Goal: Task Accomplishment & Management: Use online tool/utility

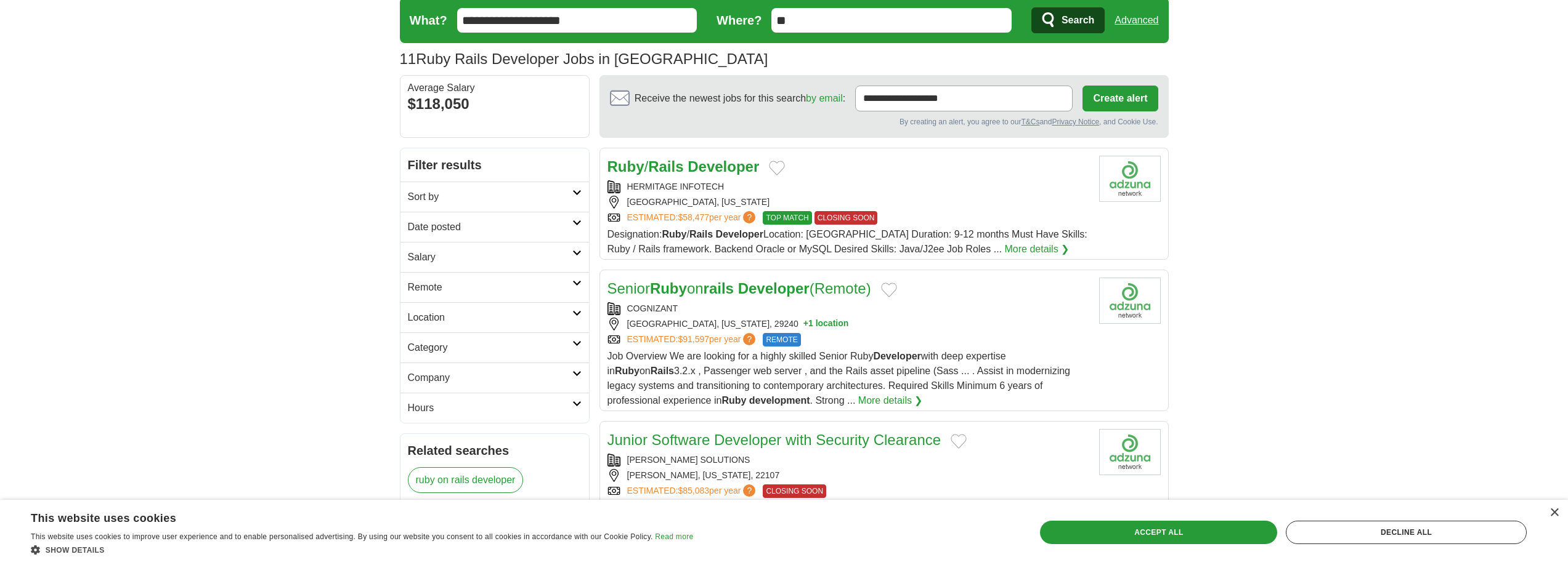
click at [531, 18] on input "**********" at bounding box center [577, 20] width 240 height 24
type input "**********"
click at [1032, 7] on button "Search" at bounding box center [1068, 20] width 73 height 26
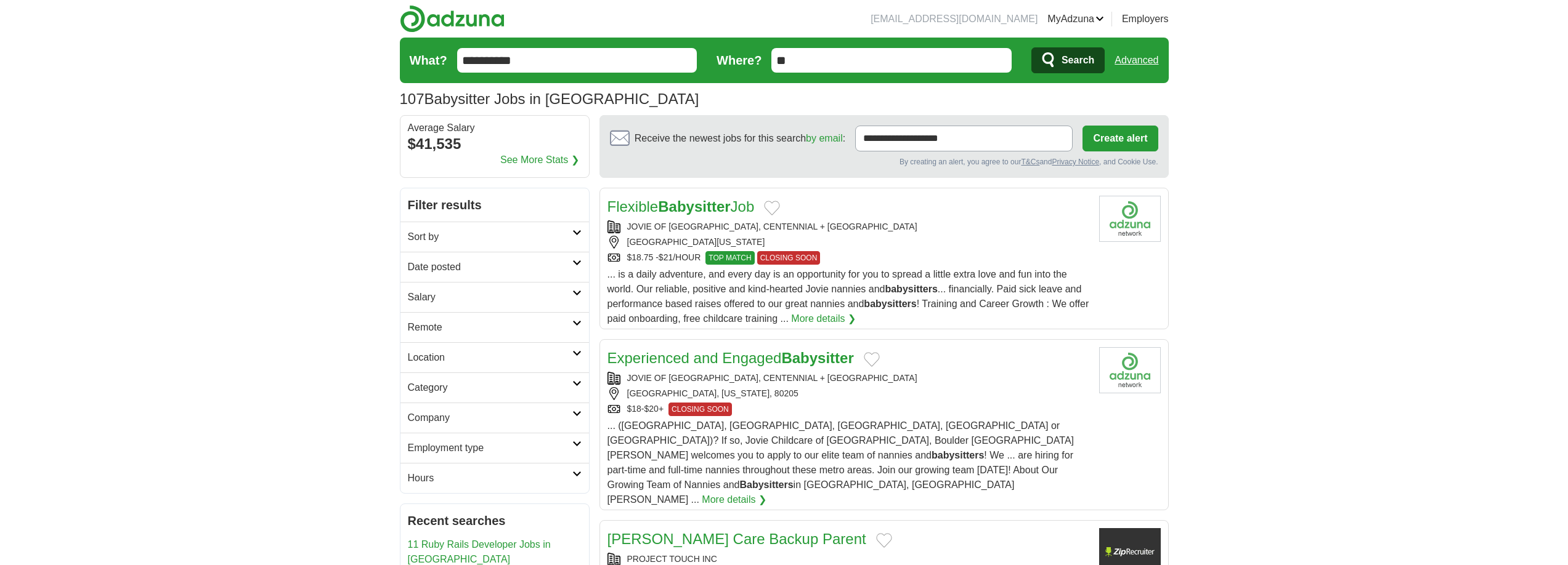
click at [703, 214] on strong "Babysitter" at bounding box center [694, 206] width 72 height 16
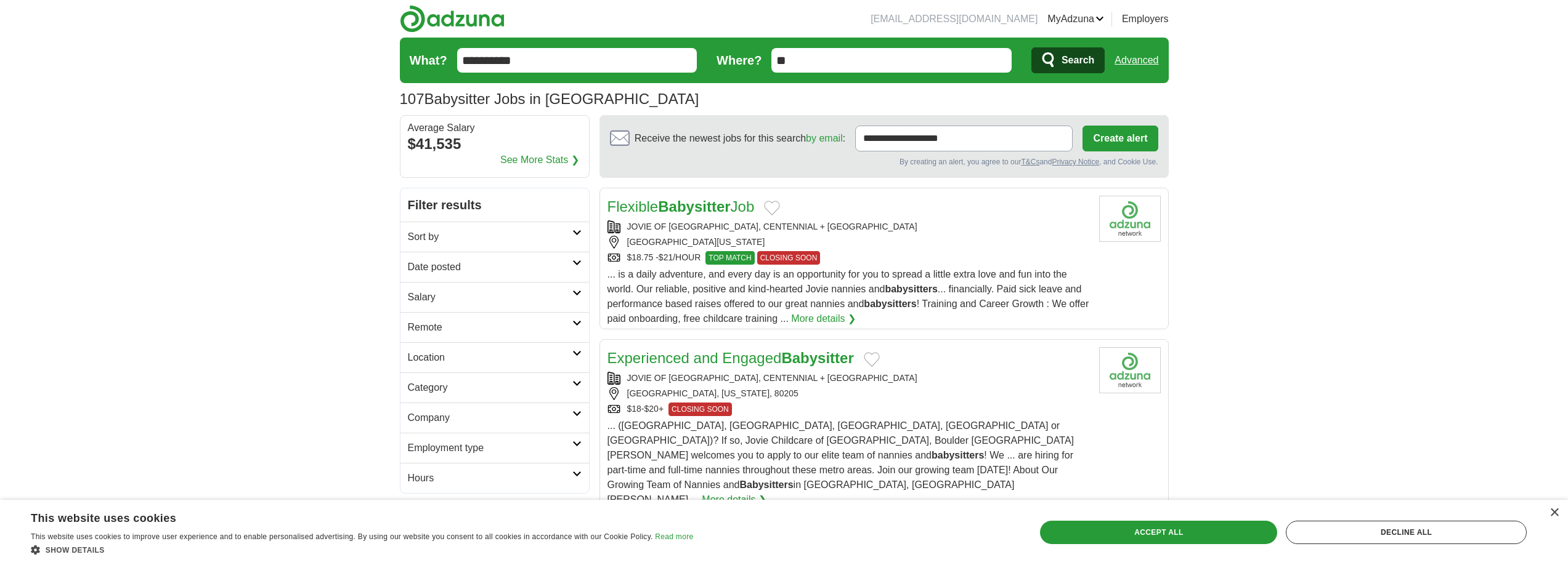
scroll to position [205, 0]
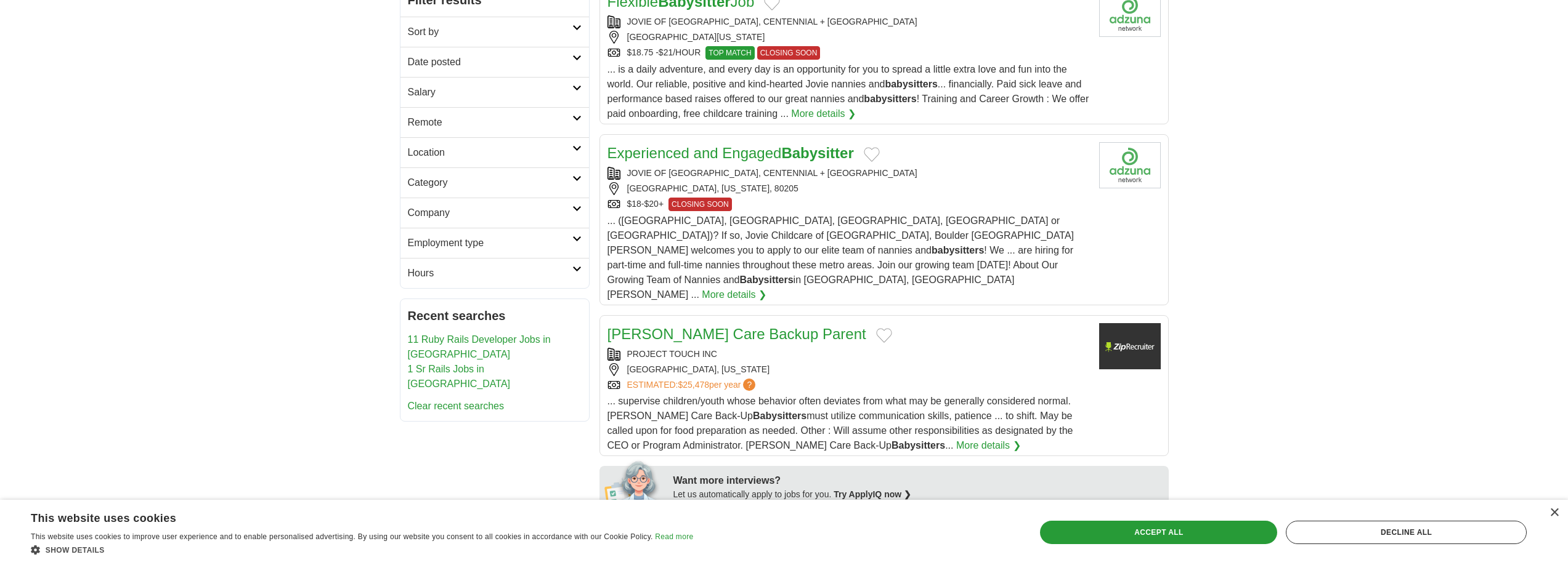
click at [834, 183] on div "DENVER, COLORADO, 80205" at bounding box center [849, 188] width 482 height 13
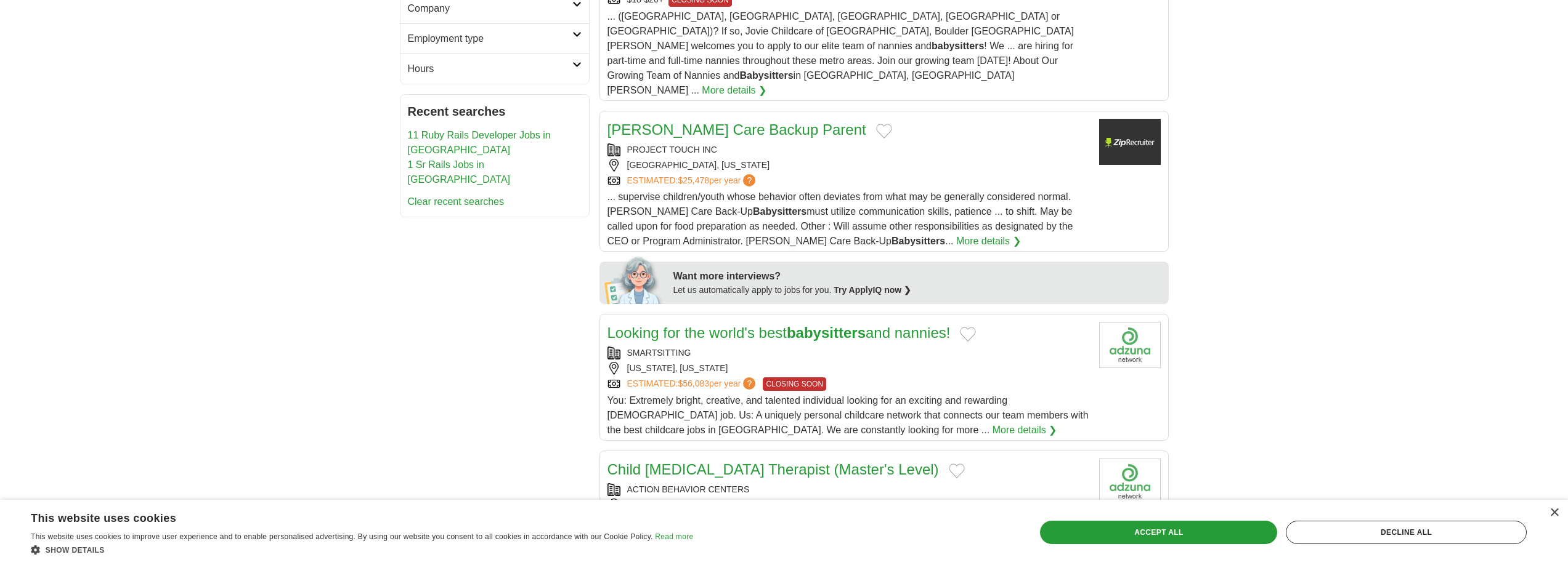
scroll to position [455, 0]
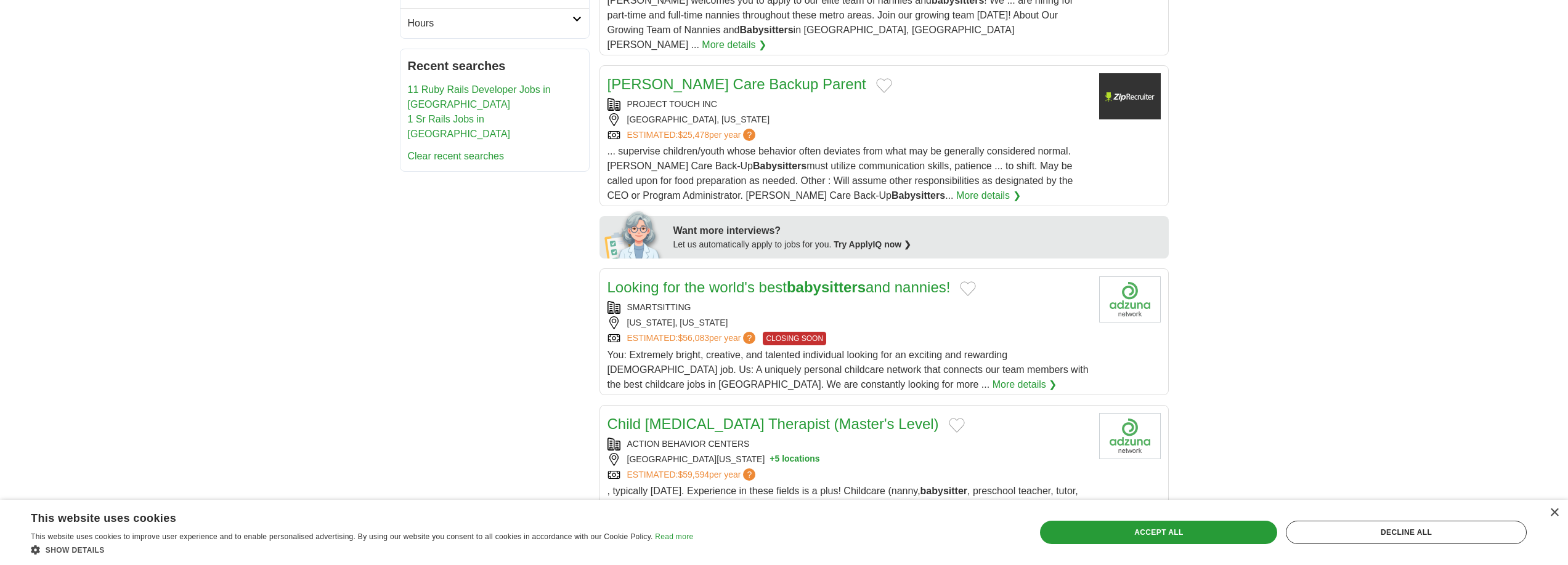
click at [874, 129] on div "ESTIMATED: $25,478 per year ?" at bounding box center [849, 135] width 482 height 13
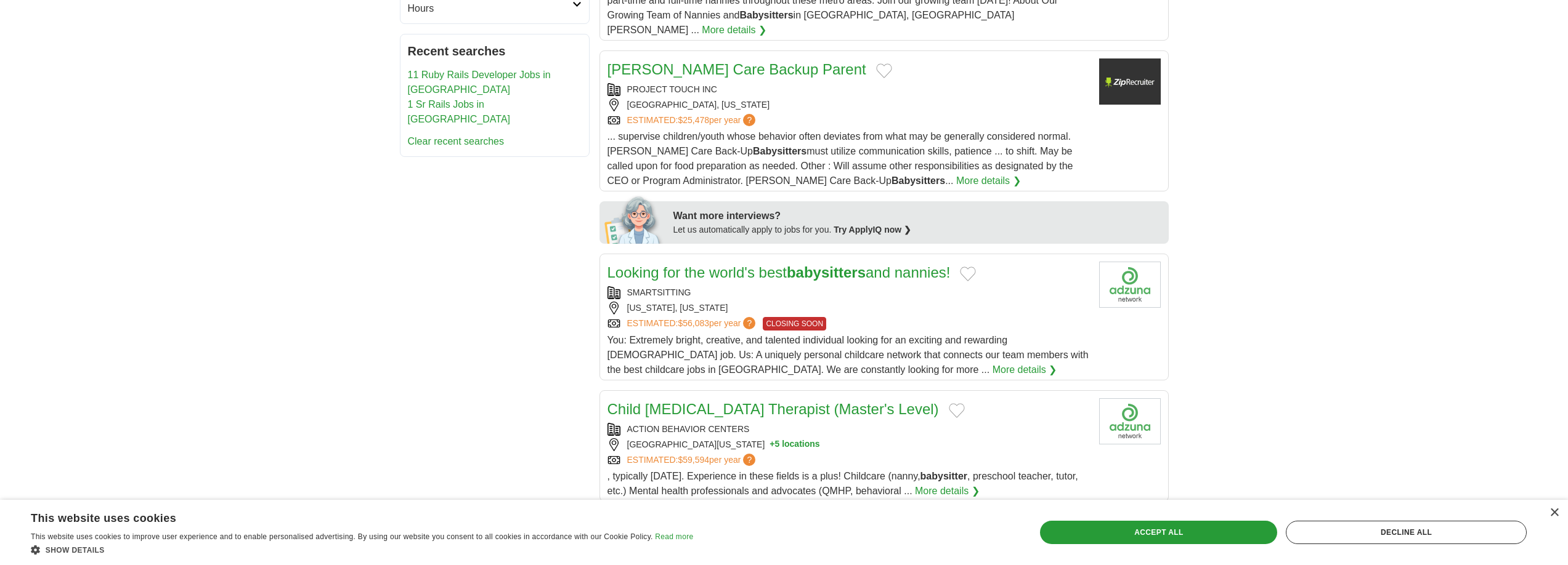
scroll to position [492, 0]
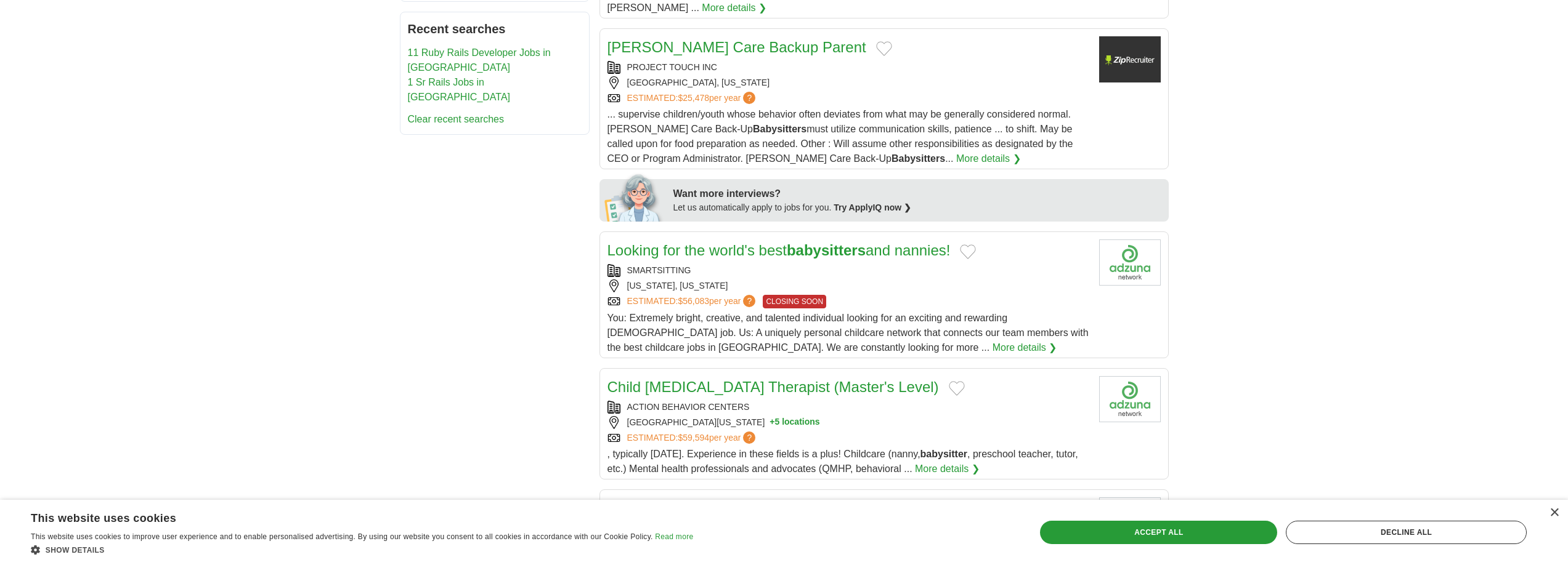
click at [876, 280] on div "[US_STATE], [US_STATE]" at bounding box center [849, 286] width 482 height 13
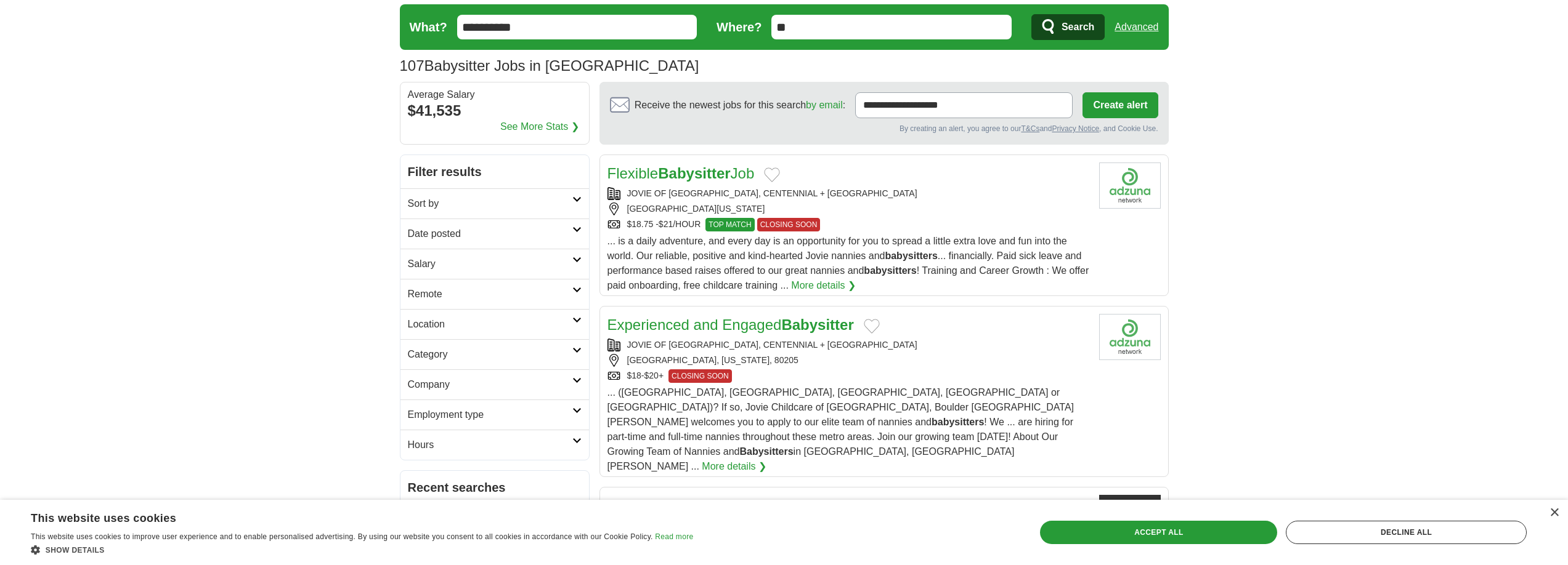
scroll to position [0, 0]
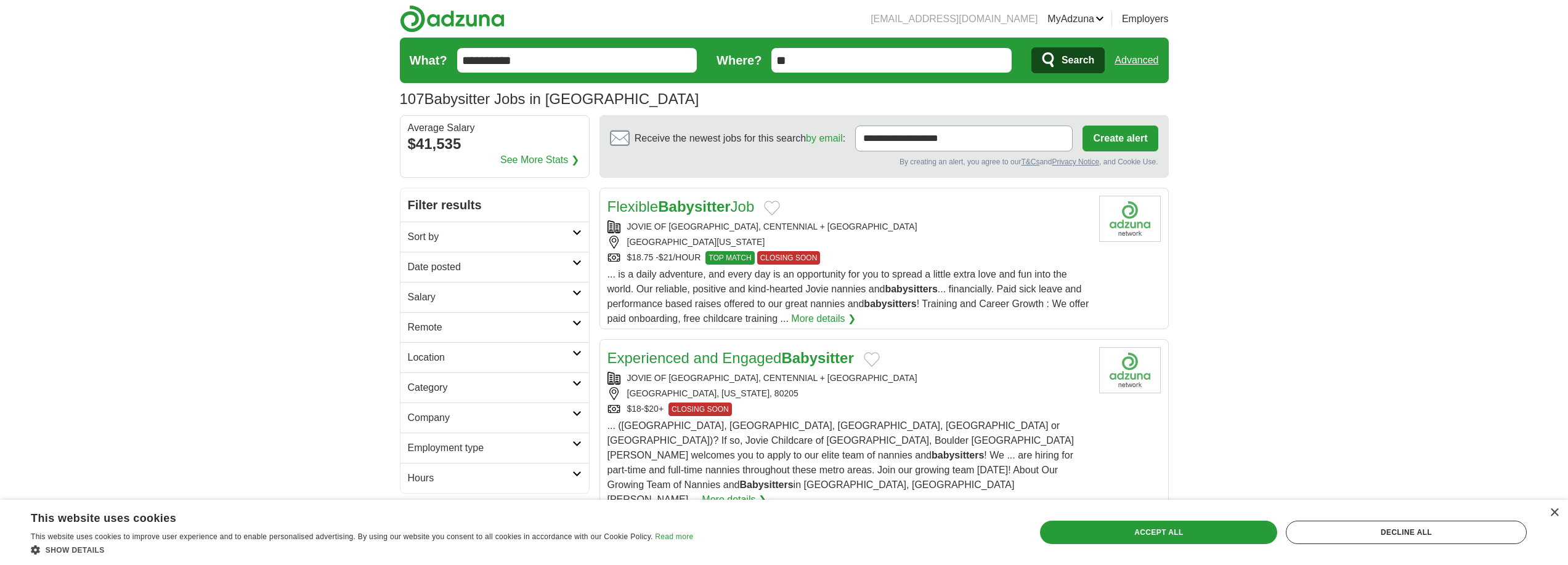
click at [567, 58] on input "**********" at bounding box center [577, 60] width 240 height 24
click at [1032, 47] on button "Search" at bounding box center [1068, 60] width 73 height 26
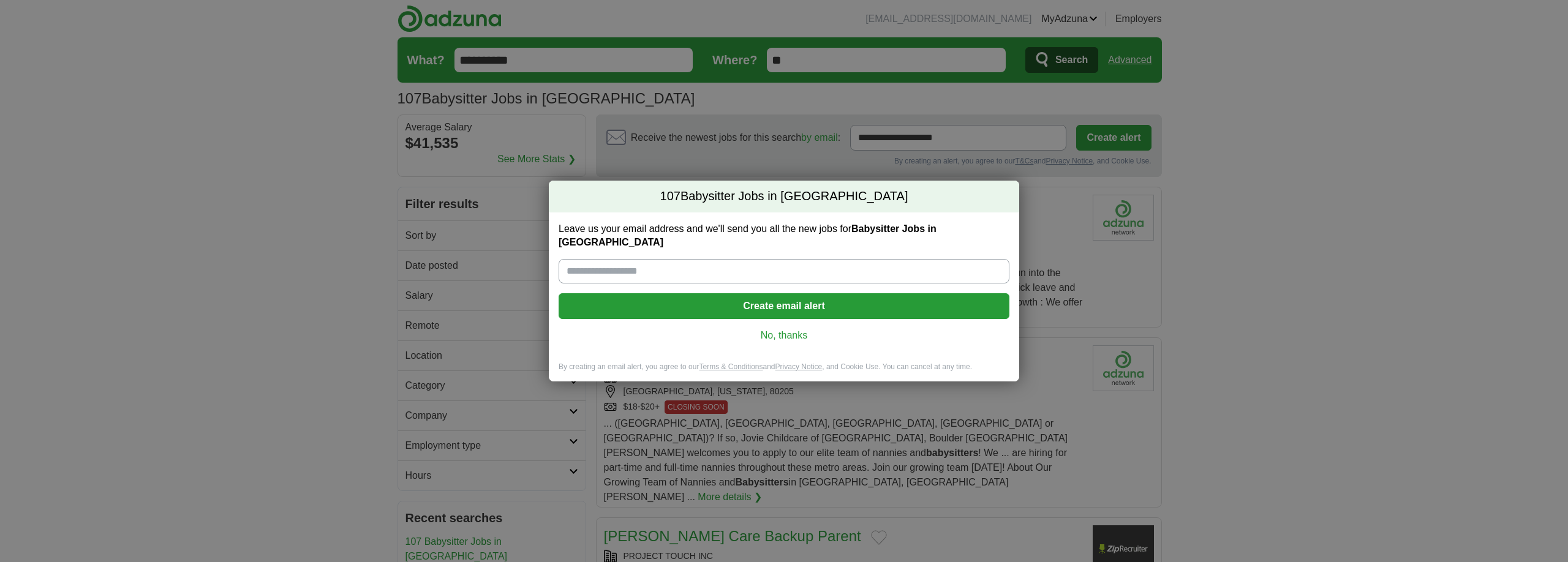
click at [727, 151] on div "107 Babysitter Jobs in US Leave us your email address and we'll send you all th…" at bounding box center [784, 281] width 1568 height 562
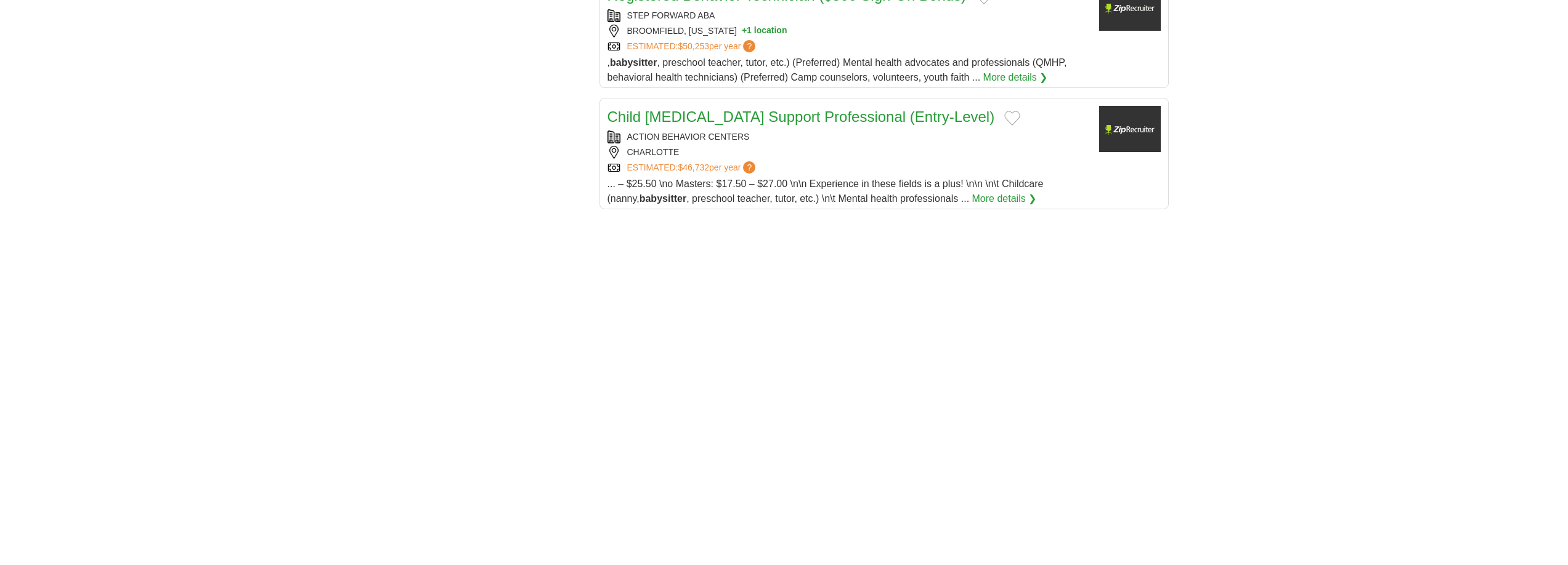
scroll to position [1850, 0]
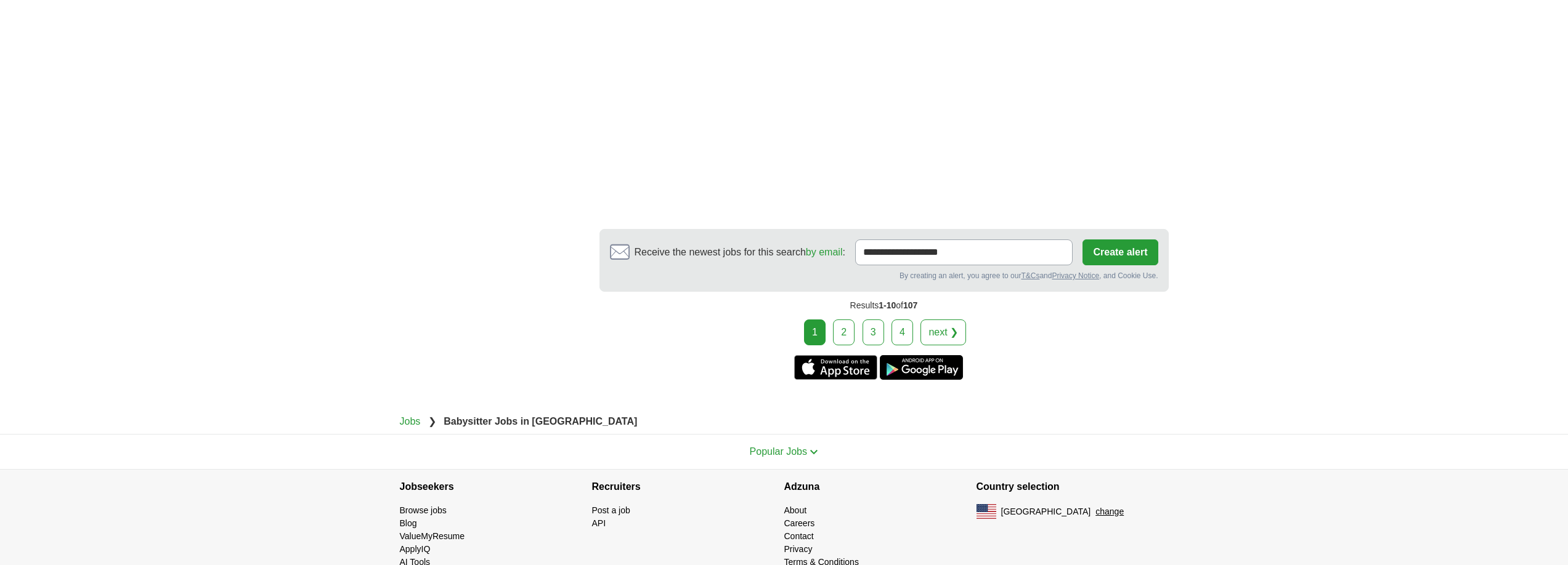
click at [834, 320] on link "2" at bounding box center [844, 332] width 22 height 26
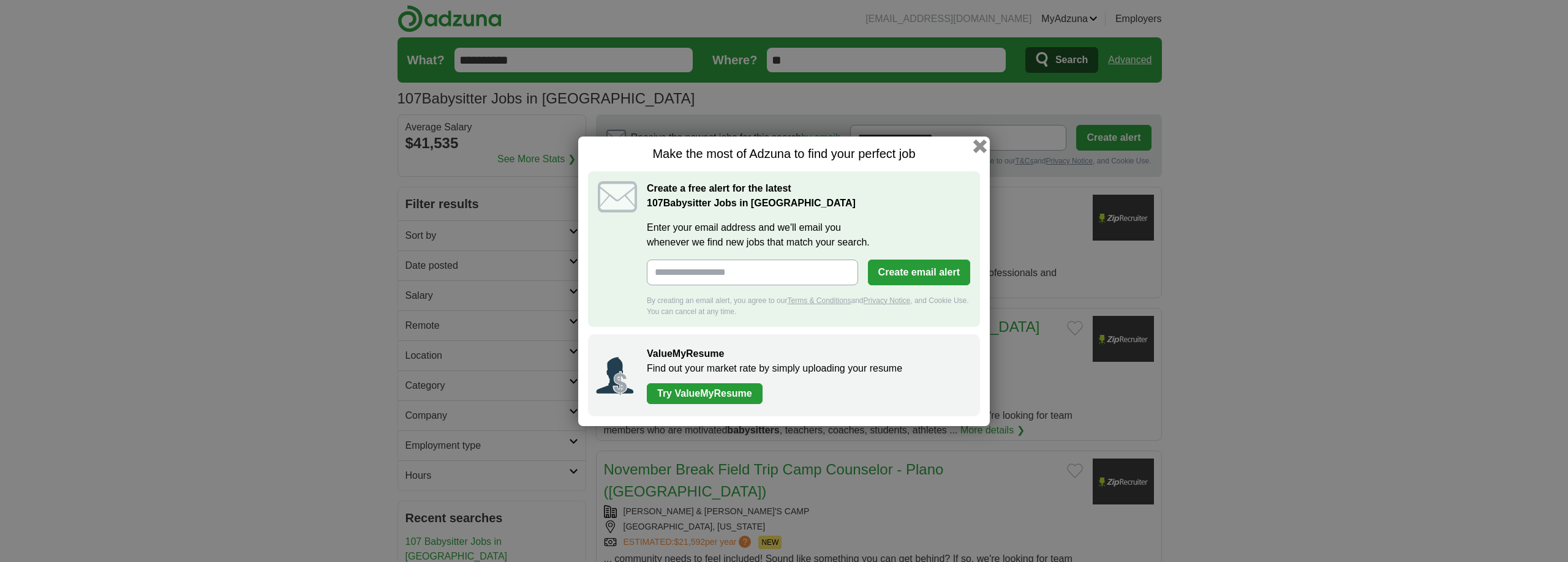
click at [979, 147] on button "button" at bounding box center [980, 145] width 14 height 14
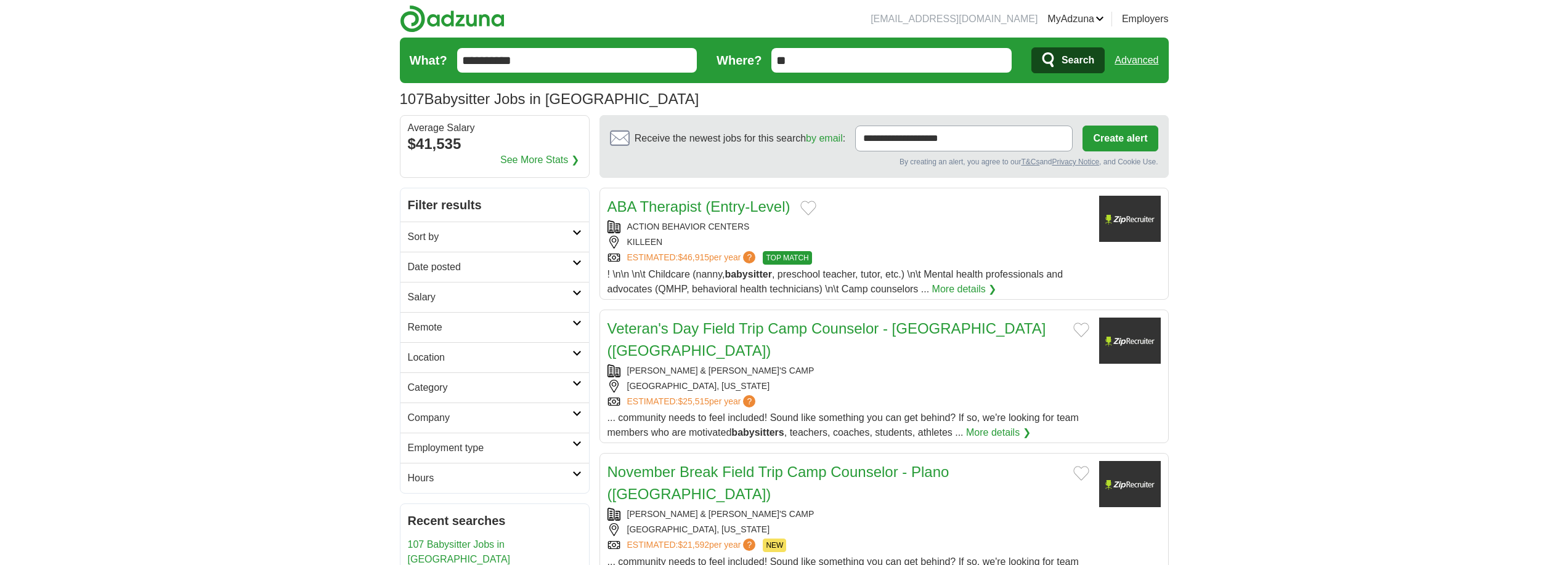
click at [783, 213] on link "ABA Therapist (Entry-Level)" at bounding box center [699, 206] width 183 height 16
click at [775, 334] on link "Veteran's Day Field Trip Camp Counselor - Seattle (Meadowbrook Playfield Park)" at bounding box center [827, 340] width 438 height 39
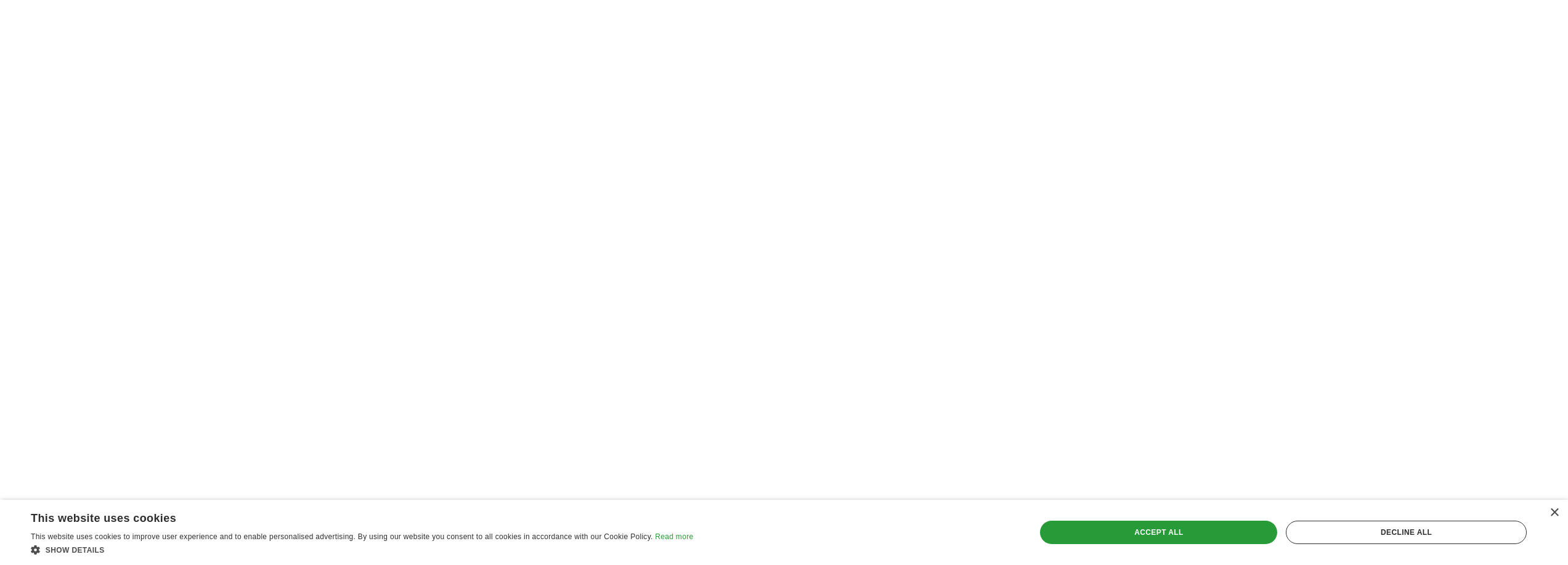
scroll to position [1049, 0]
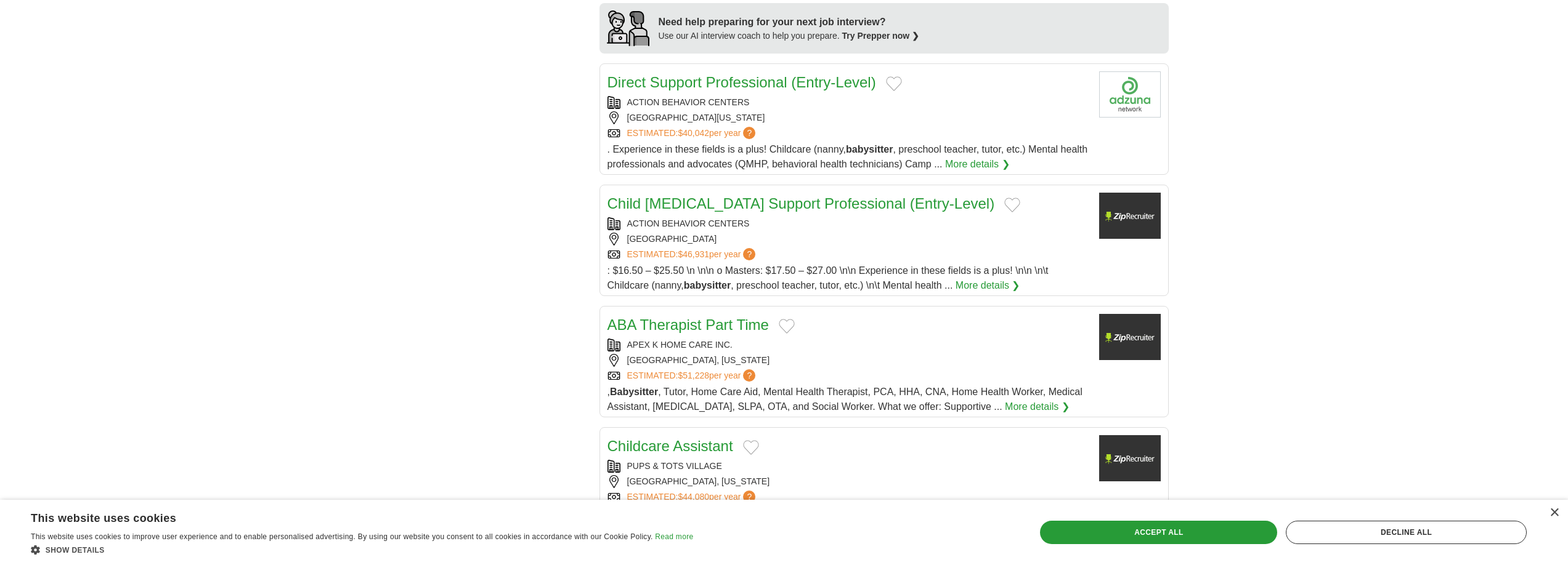
click at [805, 233] on div "DURHAM" at bounding box center [849, 239] width 482 height 13
click at [825, 339] on div "APEX K HOME CARE INC." at bounding box center [849, 345] width 482 height 13
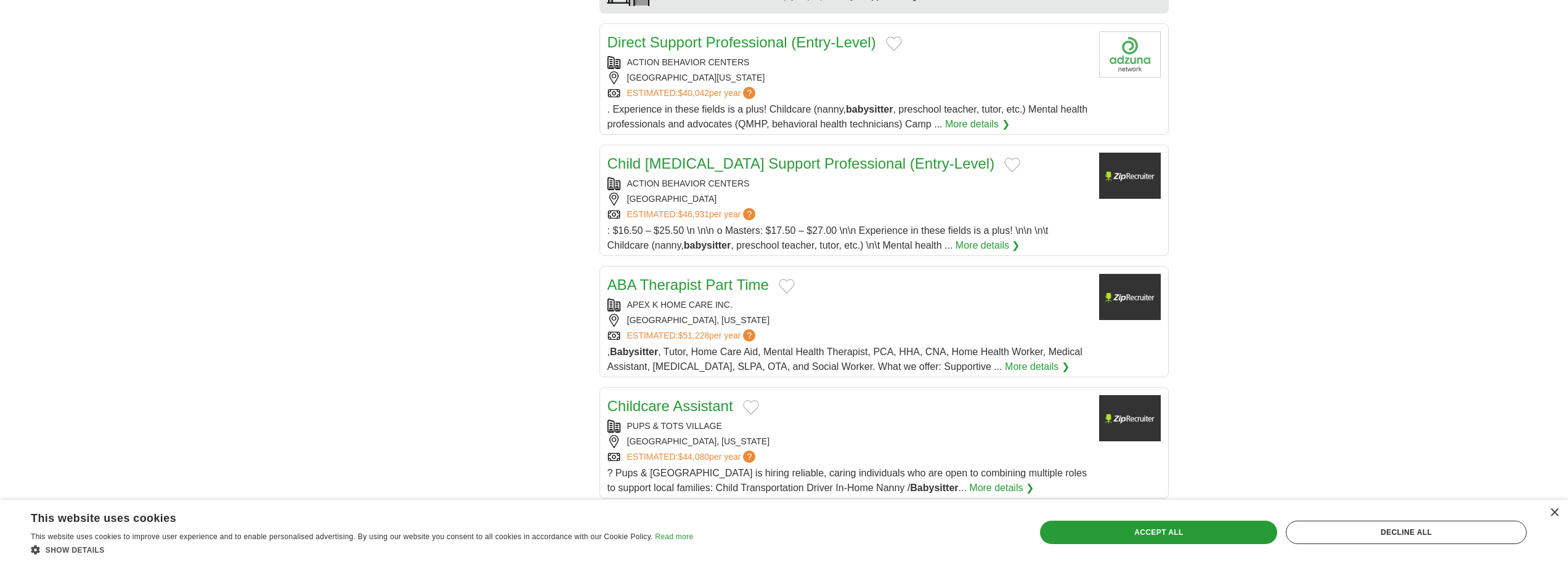
click at [825, 397] on div "Childcare Assistant PUPS & TOTS VILLAGE DUBLIN, CALIFORNIA ESTIMATED: $44,080 p…" at bounding box center [849, 445] width 482 height 101
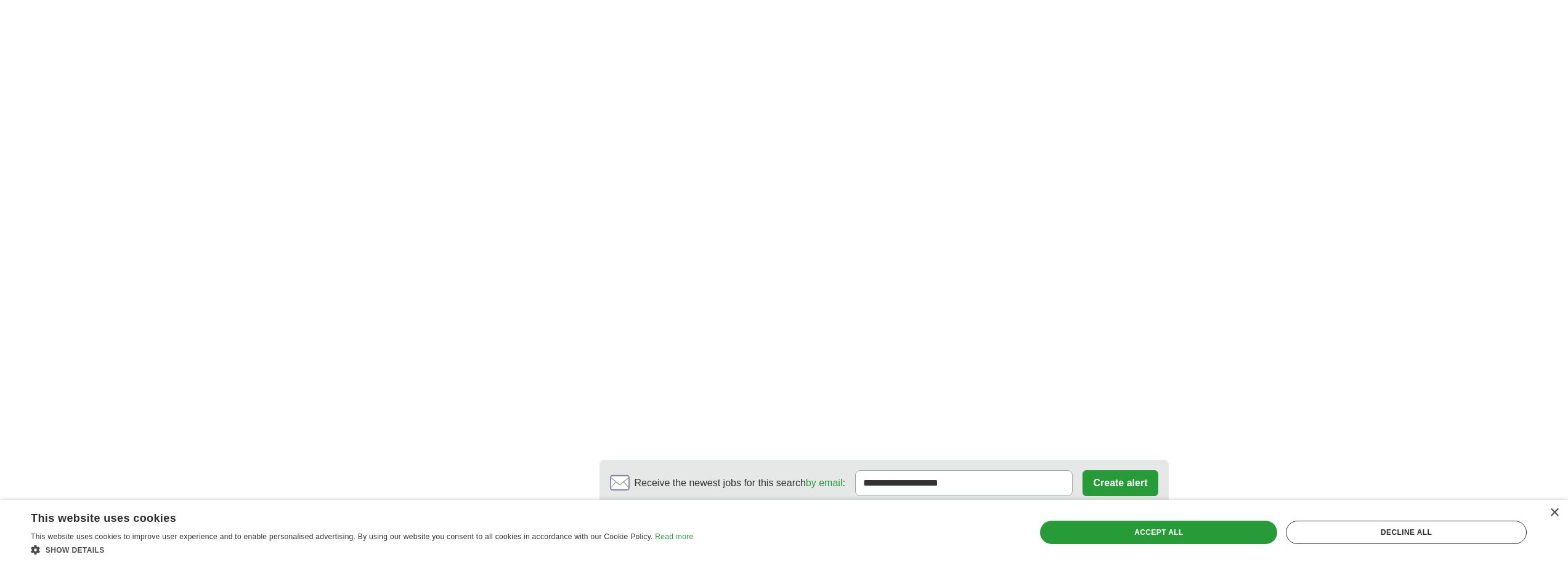
scroll to position [1995, 0]
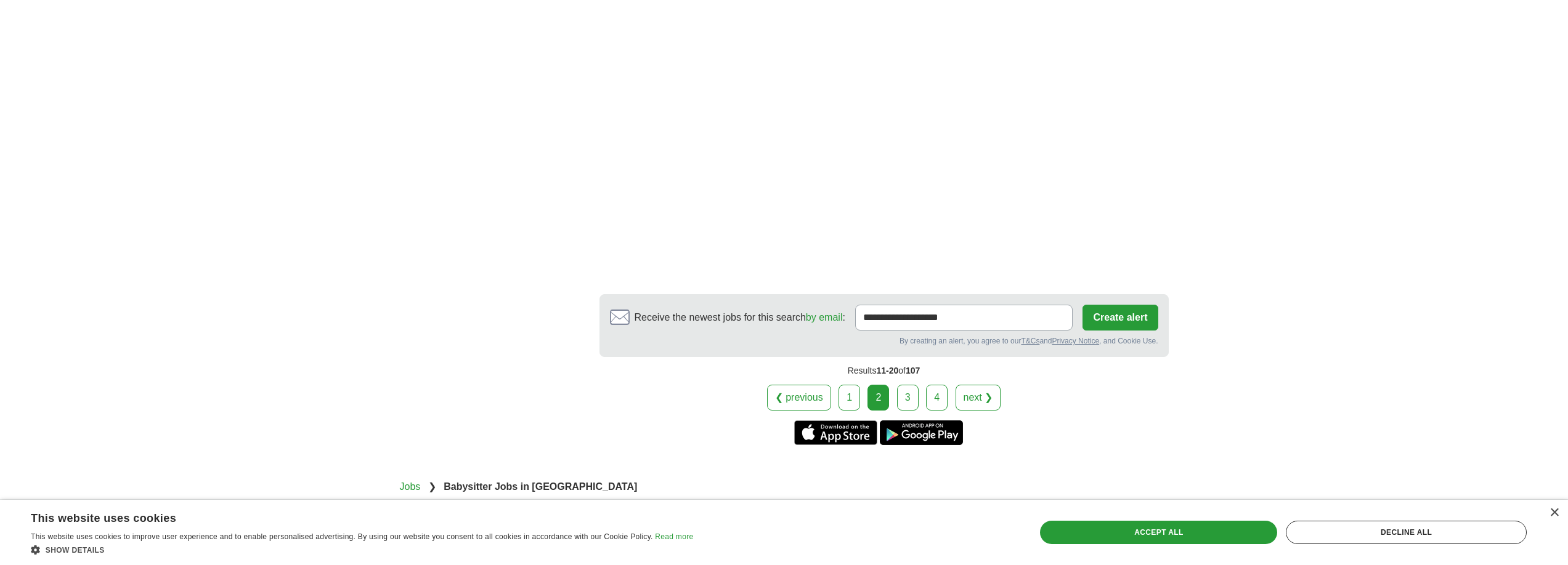
click at [847, 385] on link "1" at bounding box center [850, 397] width 22 height 26
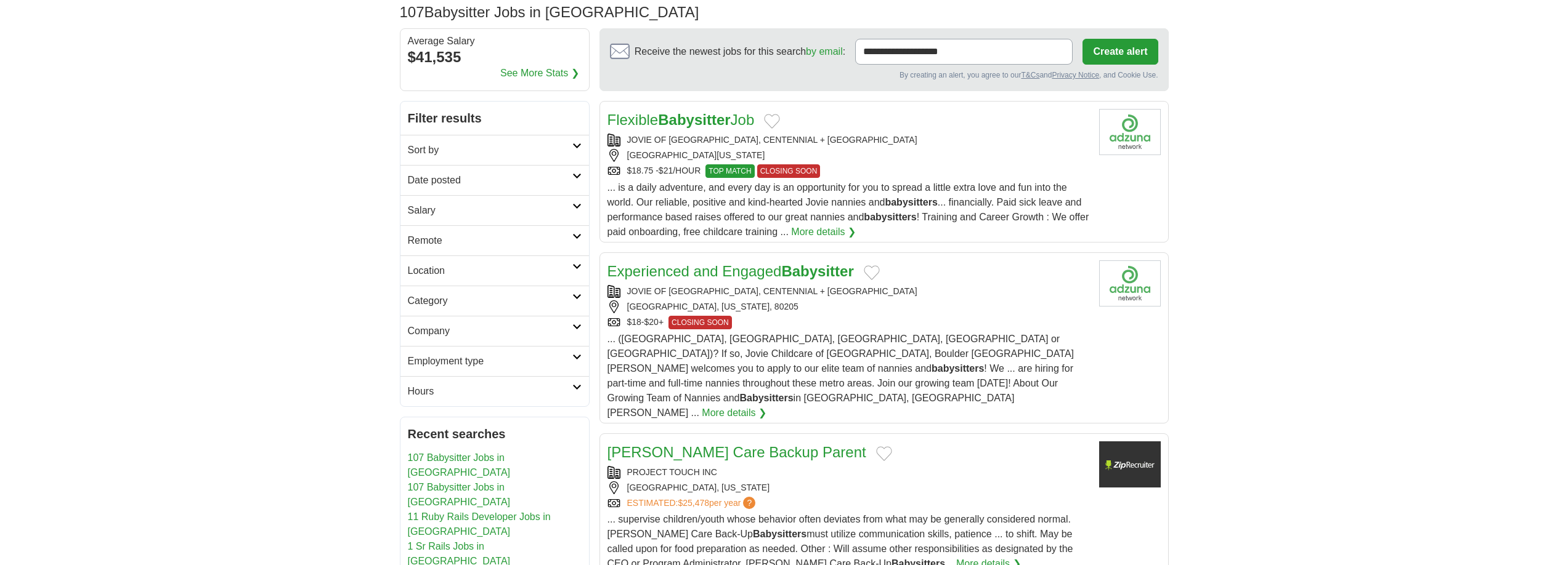
scroll to position [201, 0]
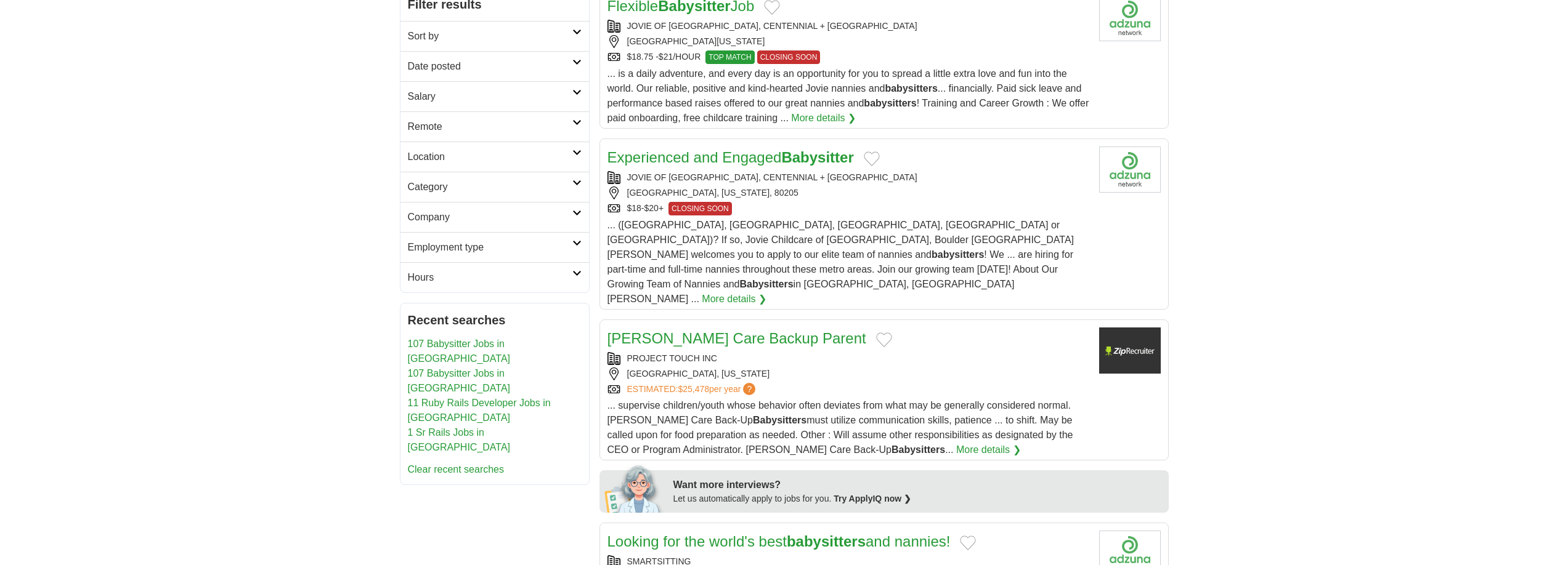
click at [857, 368] on div "HOLLYWOOD, FLORIDA" at bounding box center [849, 374] width 482 height 13
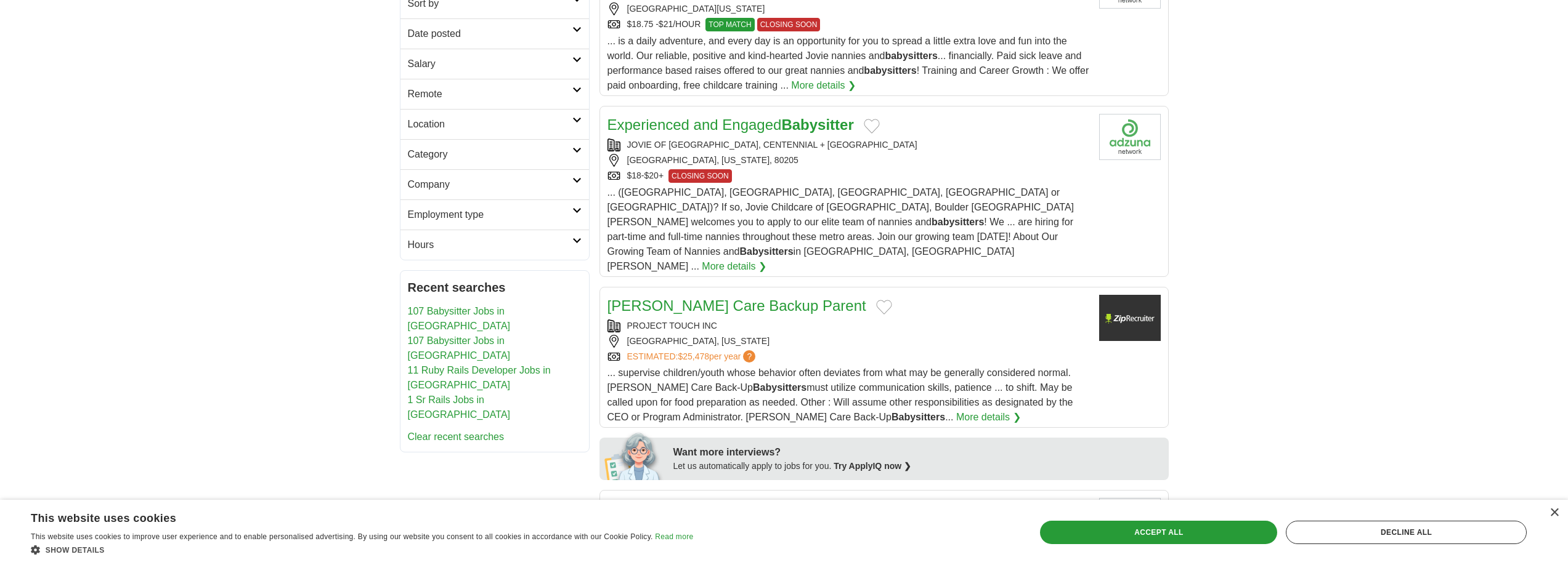
scroll to position [249, 0]
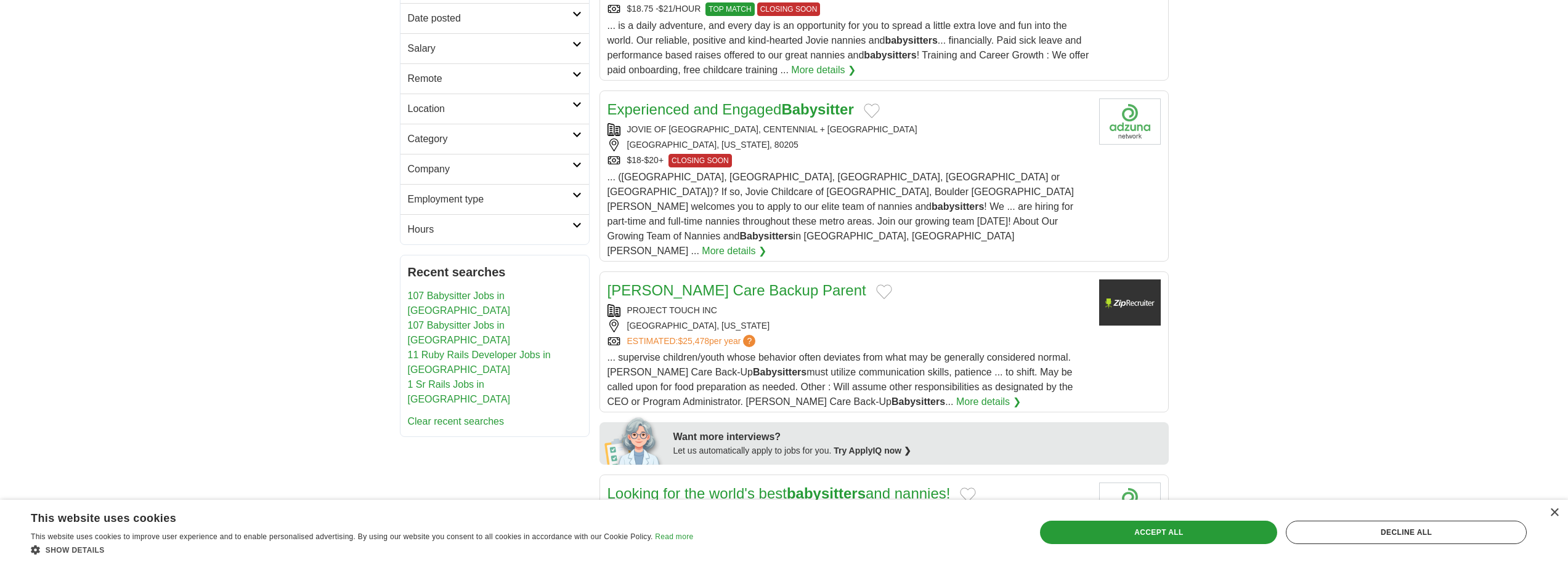
click at [841, 304] on div "PROJECT TOUCH INC" at bounding box center [849, 311] width 482 height 13
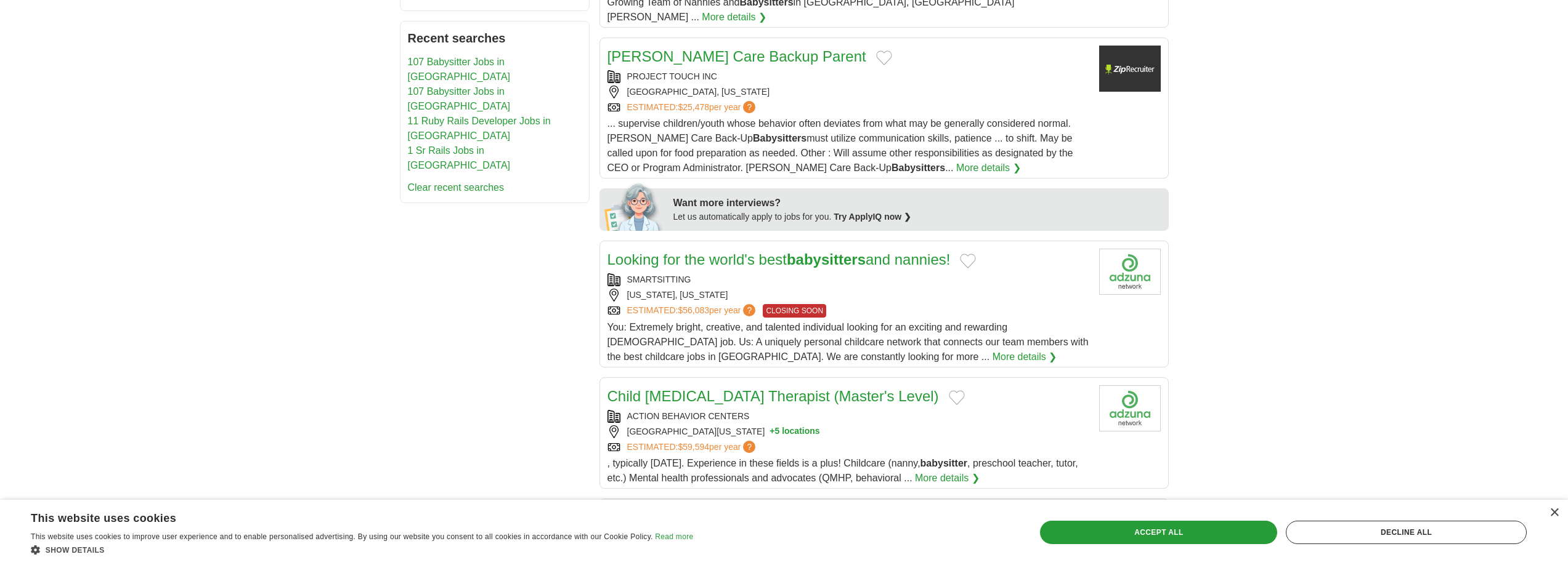
click at [857, 289] on div "NEW YORK, NEW YORK" at bounding box center [849, 295] width 482 height 13
click at [912, 426] on div "GLENDALE, ARIZONA, 85306 + 5 locations" at bounding box center [849, 432] width 482 height 13
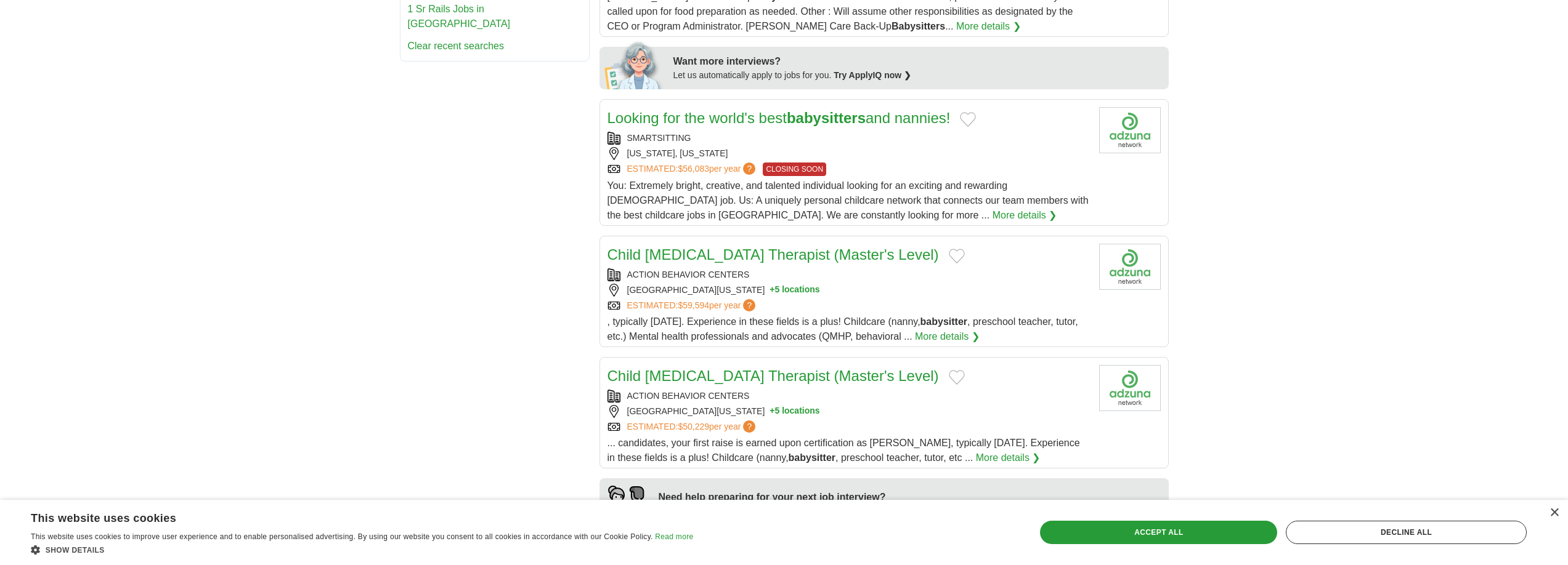
scroll to position [684, 0]
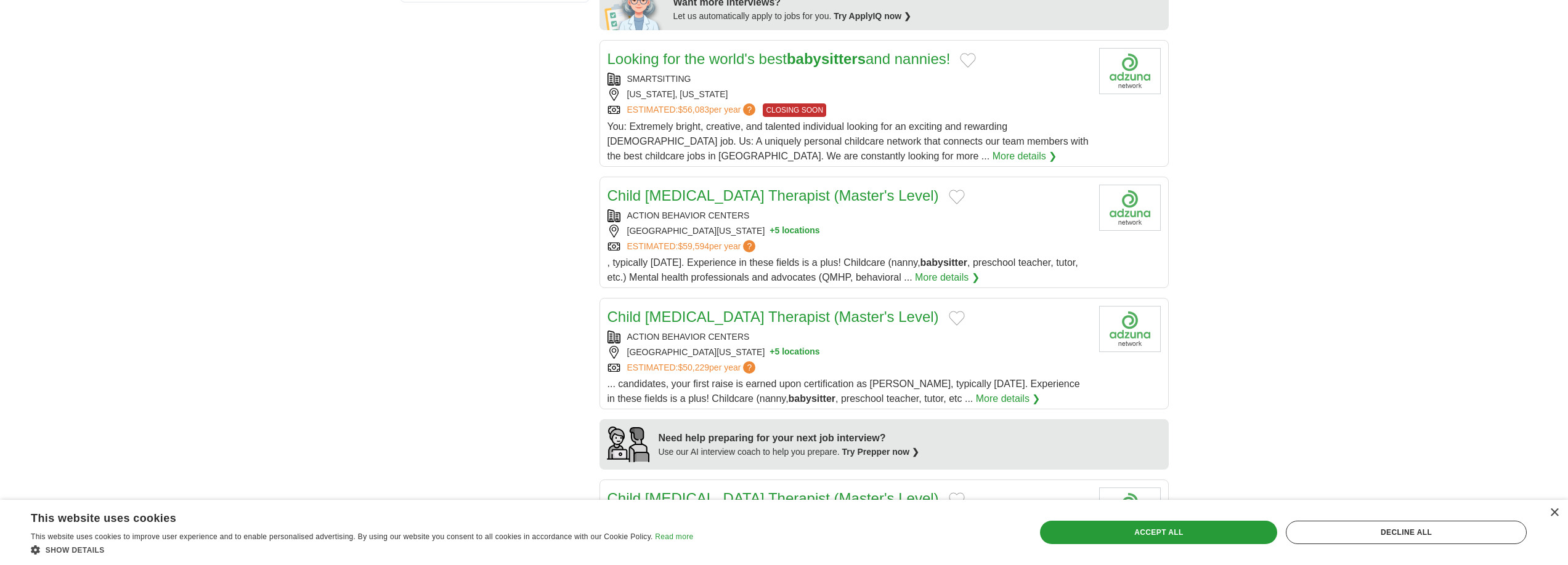
click at [893, 361] on div "ESTIMATED: $50,229 per year ?" at bounding box center [849, 368] width 482 height 13
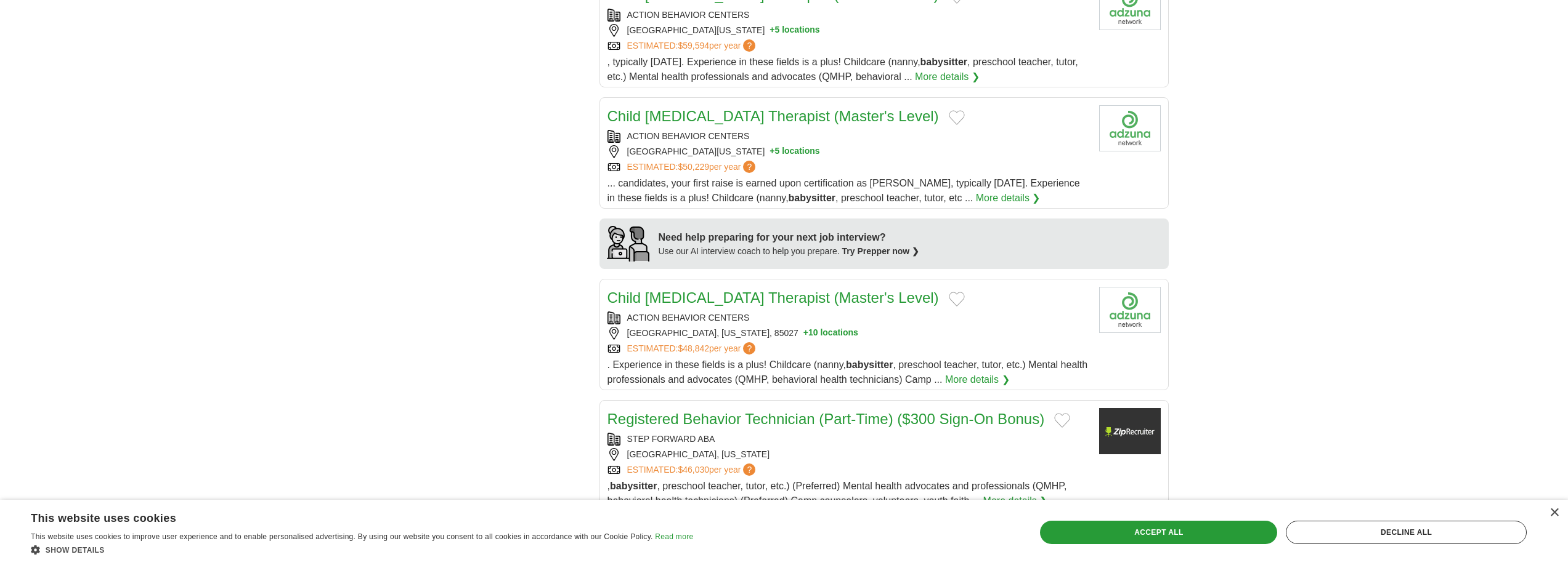
click at [928, 311] on div "ACTION BEHAVIOR CENTERS" at bounding box center [849, 318] width 482 height 13
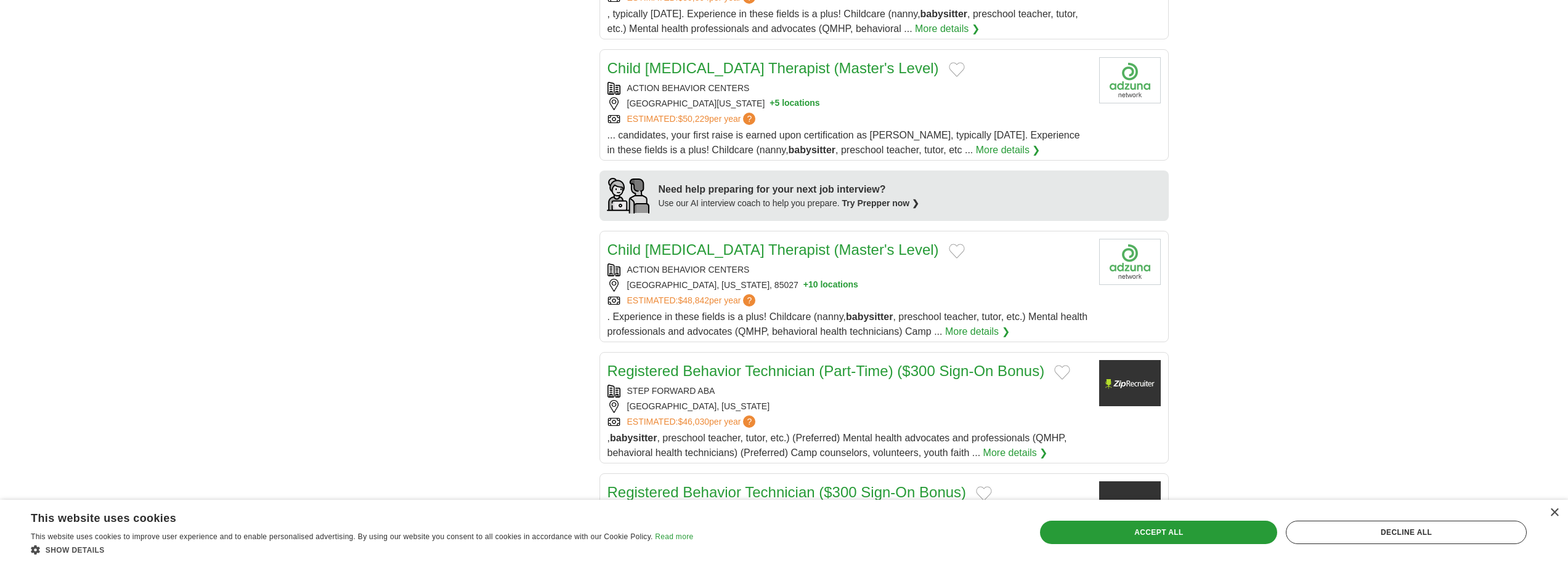
click at [919, 385] on div "STEP FORWARD ABA" at bounding box center [849, 391] width 482 height 13
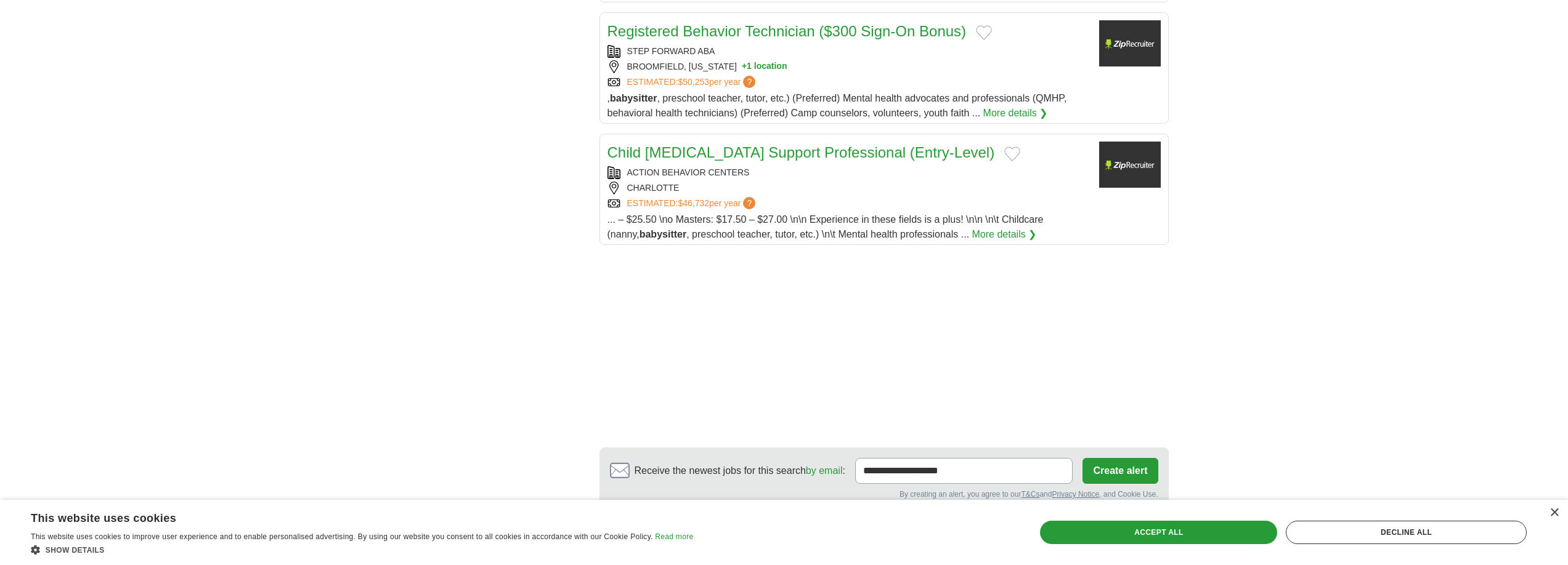
click at [899, 144] on link "Child Autism Support Professional (Entry-Level)" at bounding box center [802, 152] width 388 height 16
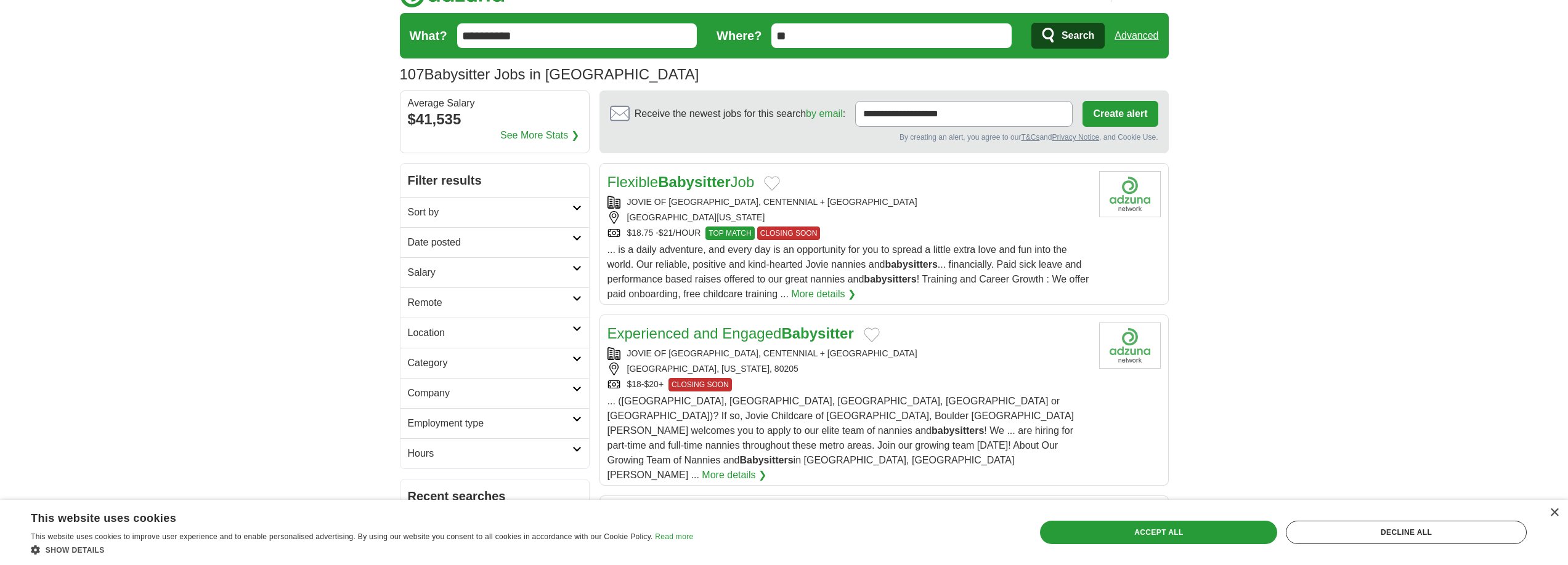
scroll to position [40, 0]
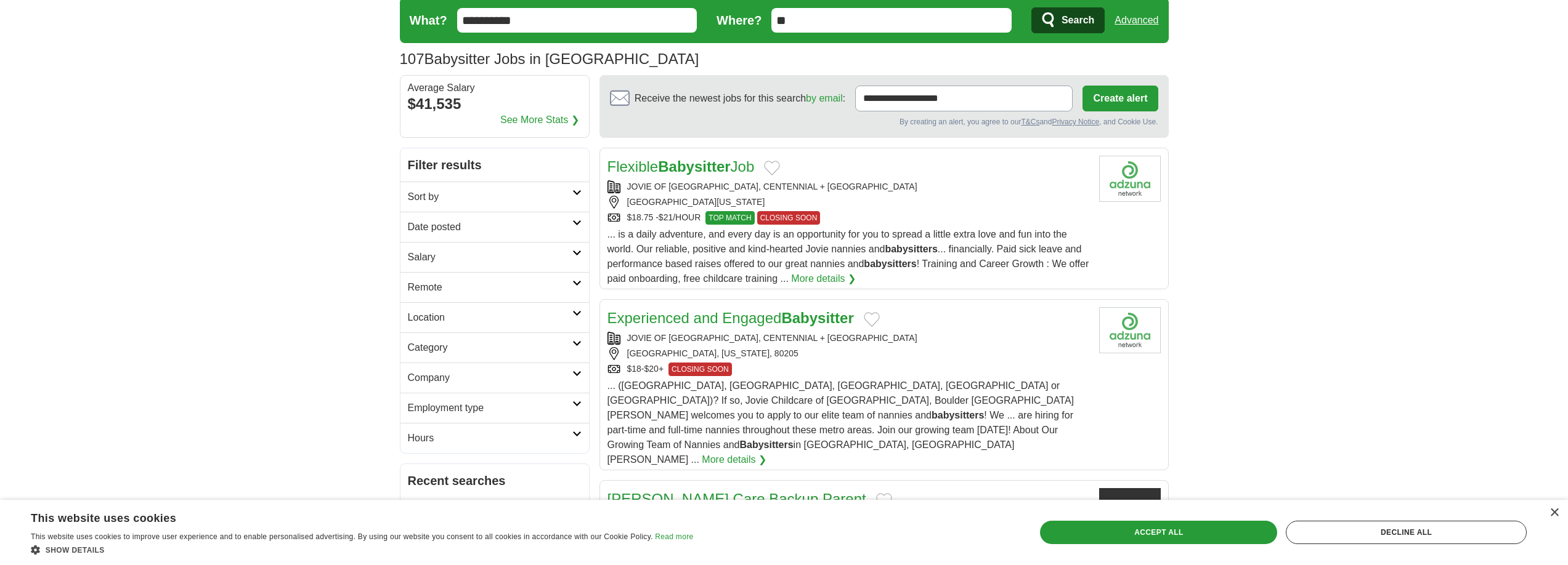
click at [878, 341] on div "JOVIE OF DENVER, CENTENNIAL + BOULDER" at bounding box center [849, 339] width 482 height 13
click at [916, 259] on strong "babysitters" at bounding box center [890, 264] width 53 height 11
click at [1128, 169] on img at bounding box center [1130, 178] width 62 height 46
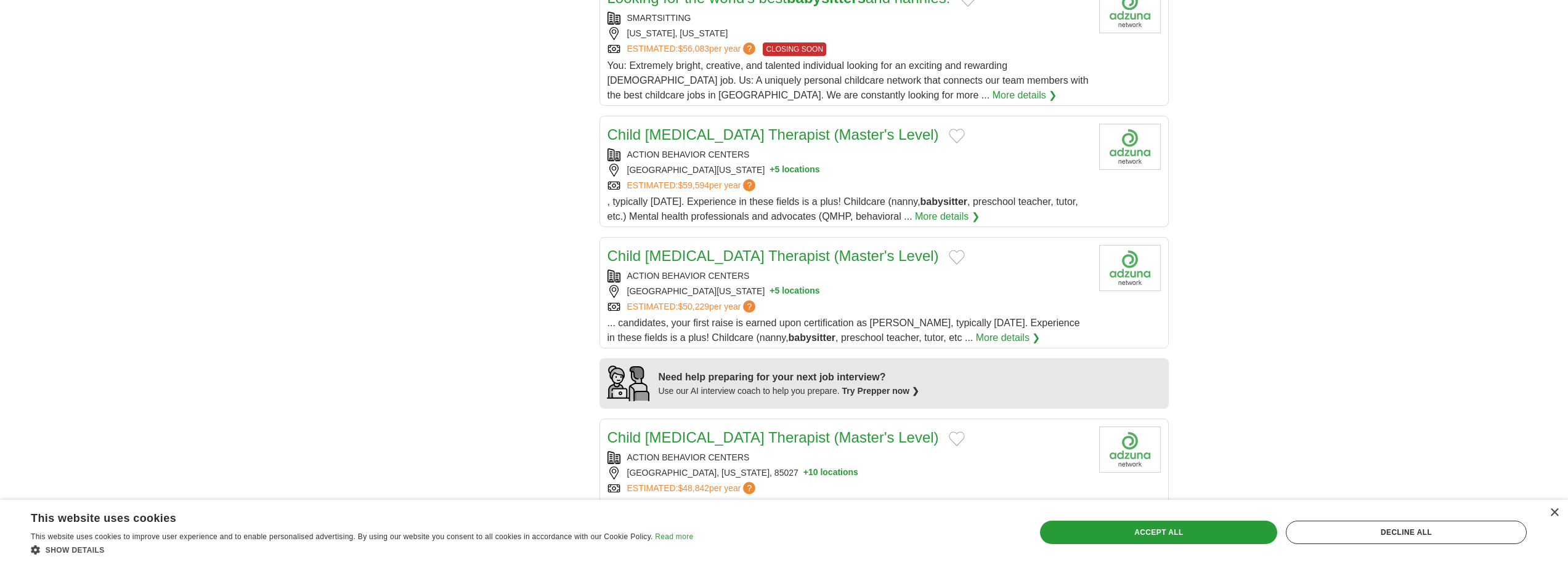
scroll to position [860, 0]
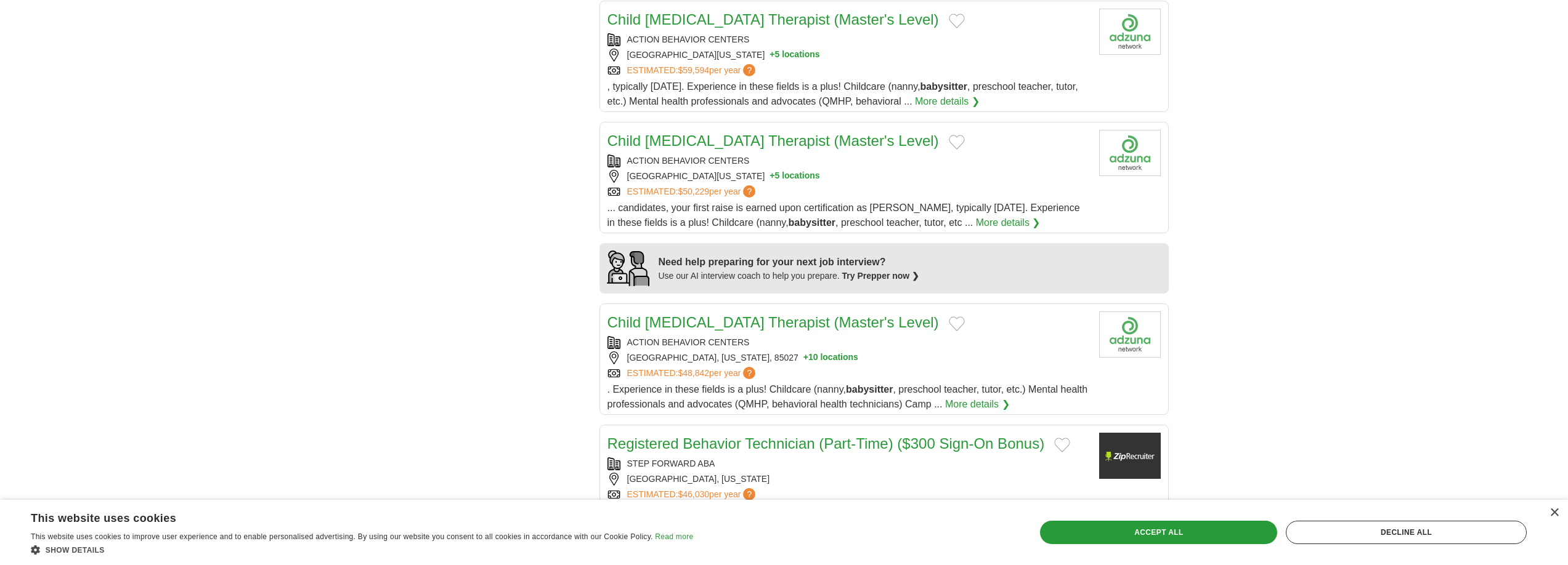
click at [741, 314] on link "Child Autism Therapist (Master's Level)" at bounding box center [774, 322] width 332 height 16
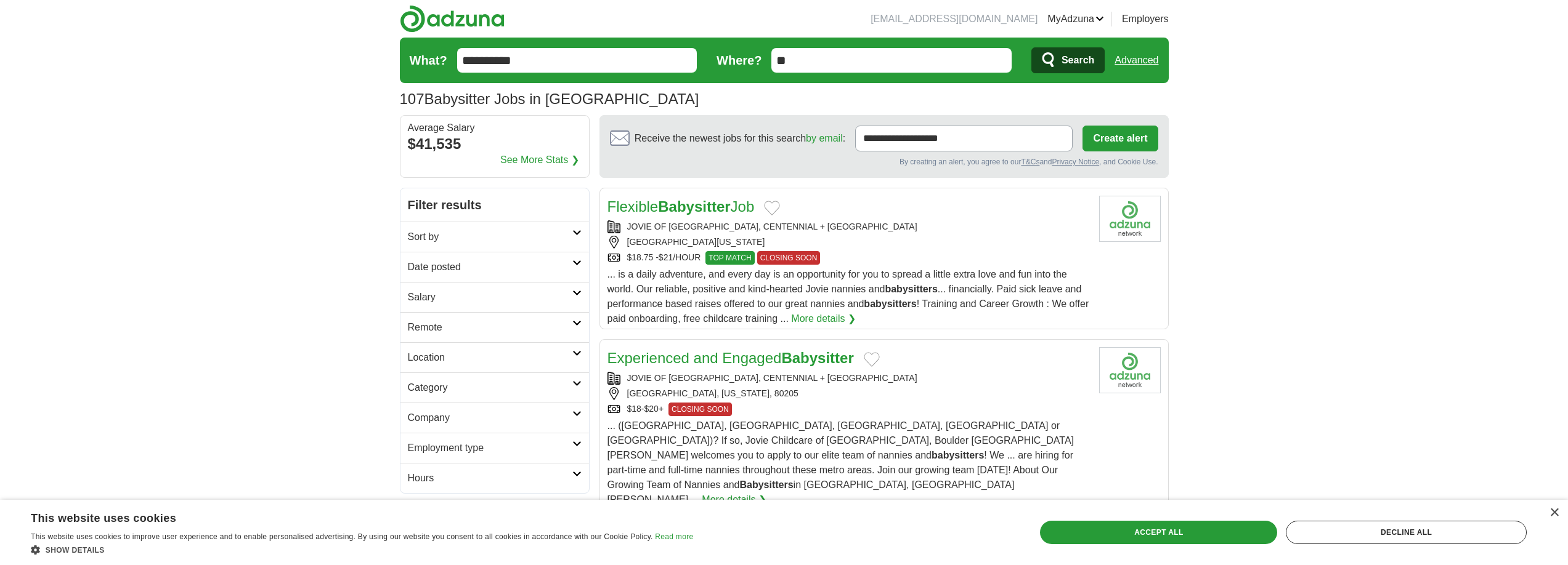
click at [529, 64] on input "**********" at bounding box center [577, 60] width 240 height 24
type input "**********"
click at [1032, 47] on button "Search" at bounding box center [1068, 60] width 73 height 26
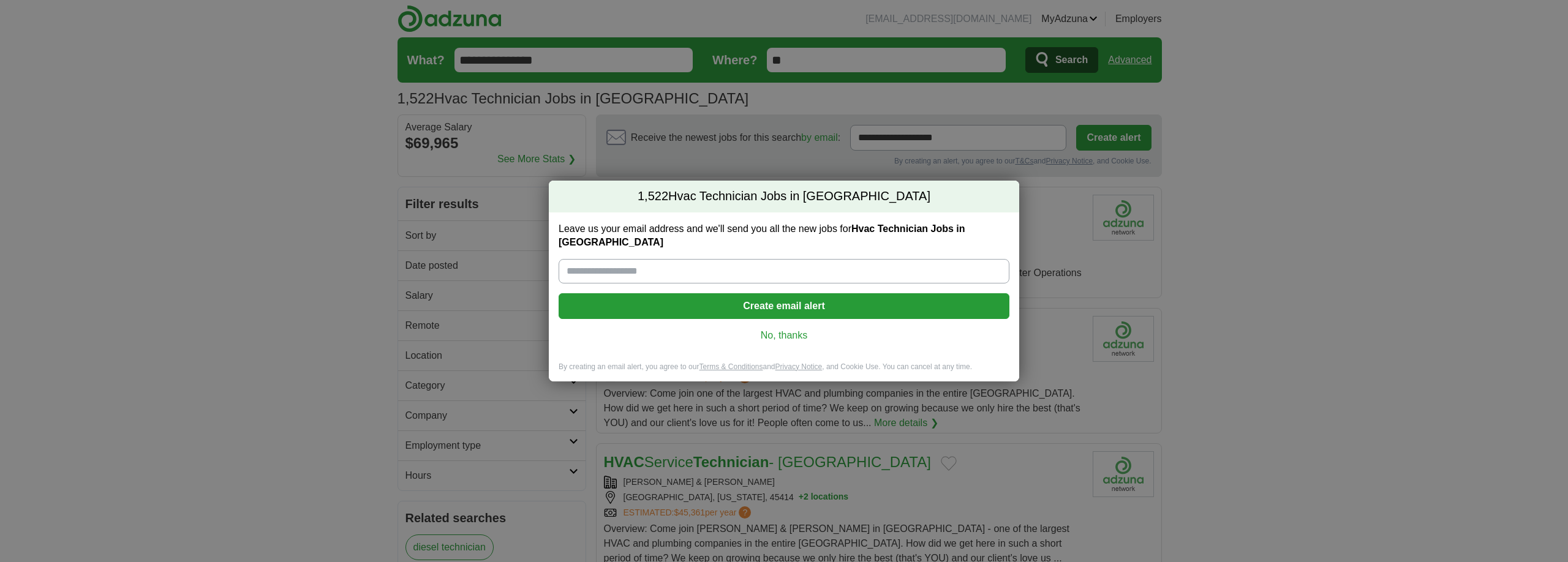
click at [1135, 185] on div "1,522 Hvac Technician Jobs in [GEOGRAPHIC_DATA] Leave us your email address and…" at bounding box center [784, 281] width 1568 height 562
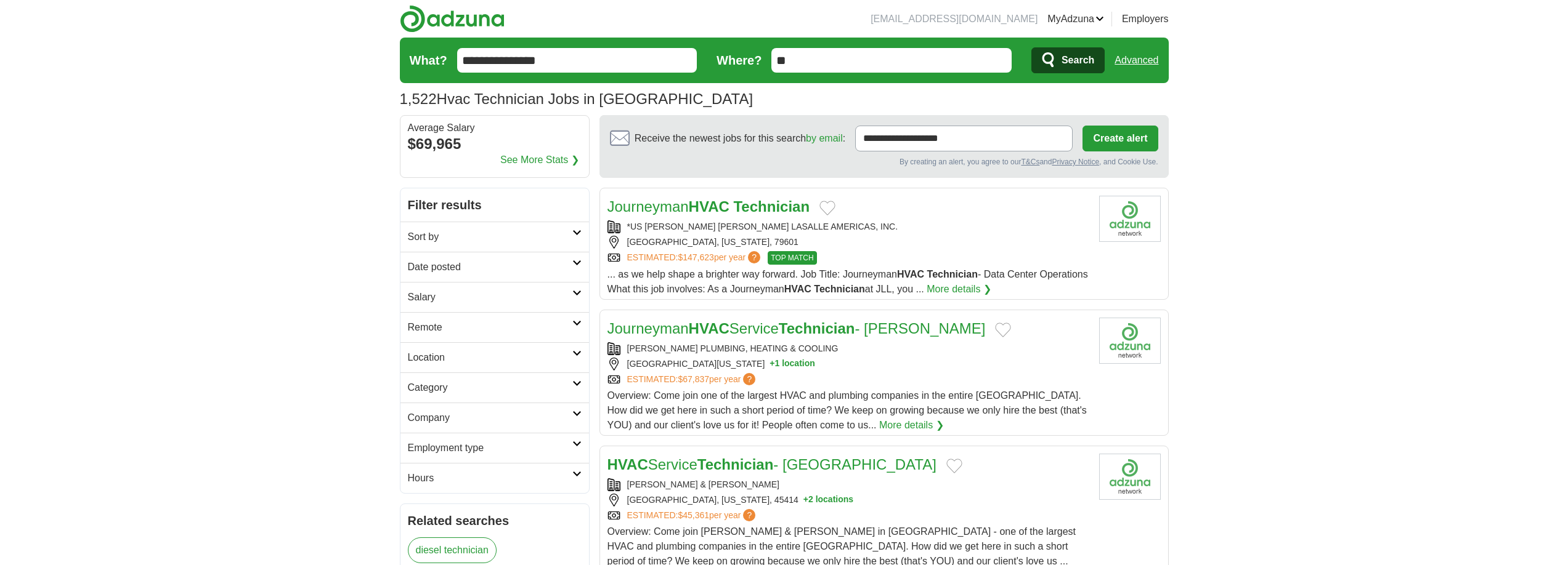
click at [783, 271] on span "... as we help shape a brighter way forward. Job Title: Journeyman HVAC Technic…" at bounding box center [848, 282] width 481 height 25
click at [918, 353] on div "[PERSON_NAME] PLUMBING, HEATING & COOLING" at bounding box center [849, 349] width 482 height 13
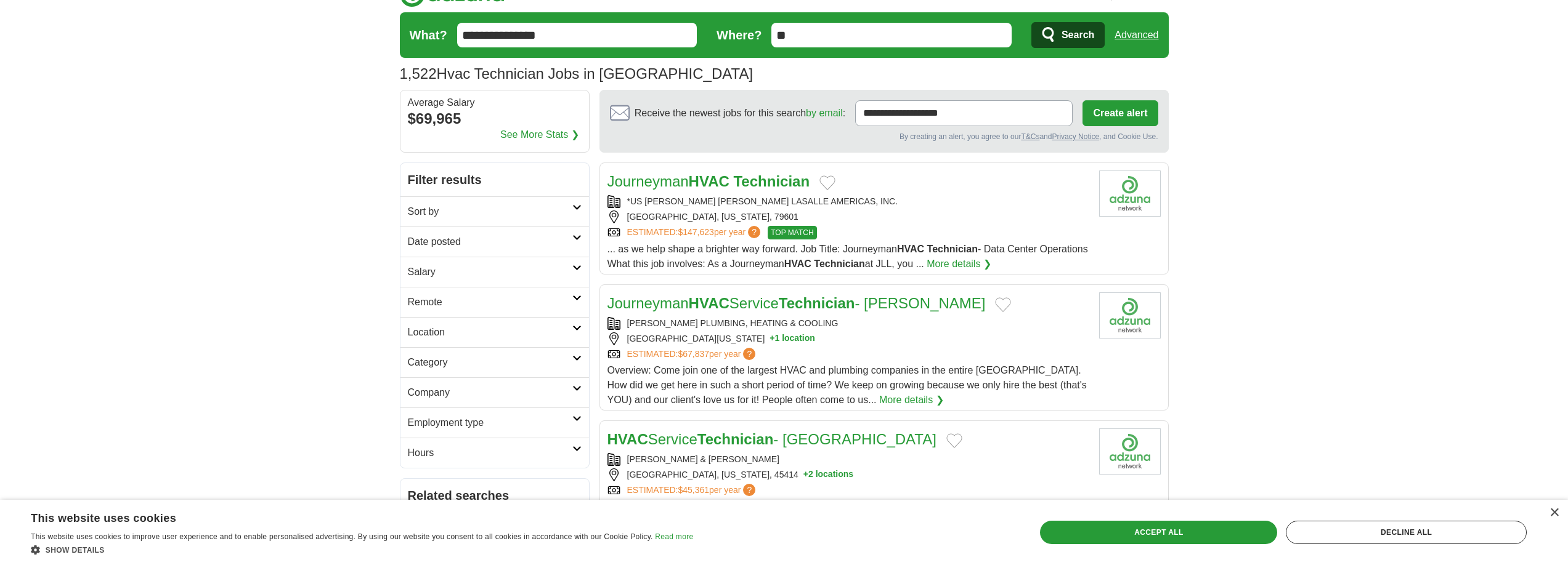
scroll to position [40, 0]
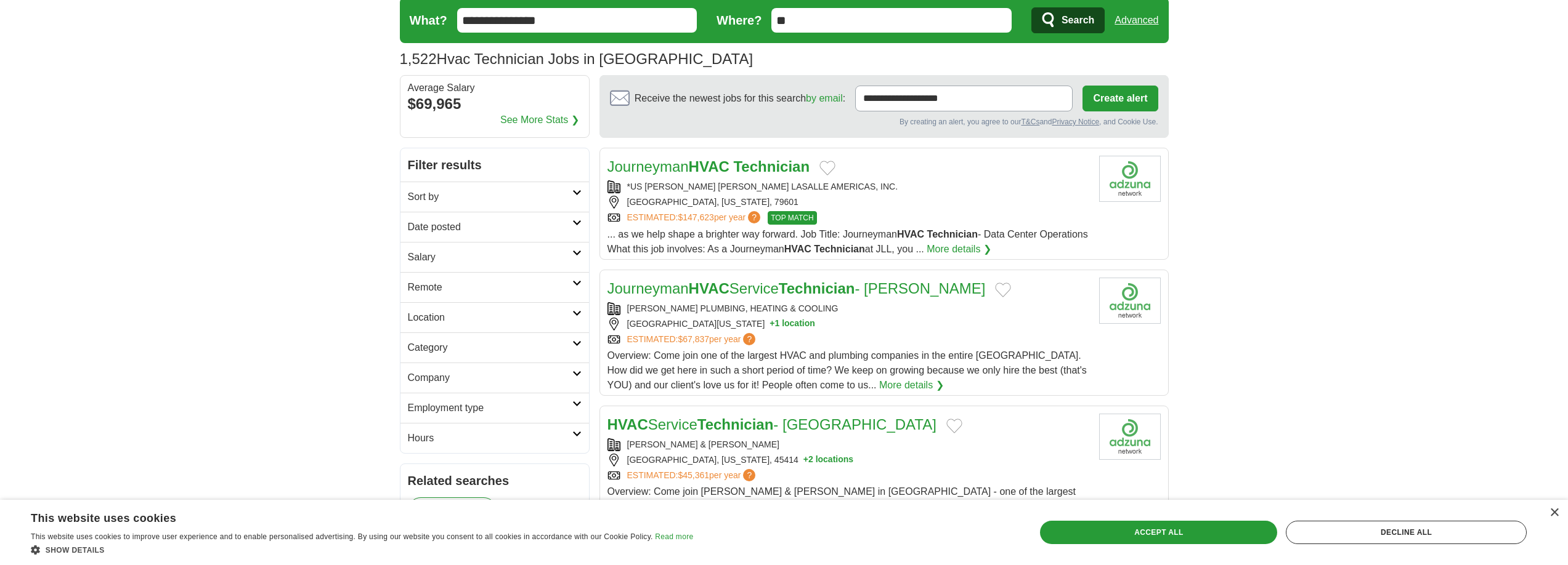
click at [900, 435] on div "HVAC Service Technician - [GEOGRAPHIC_DATA]" at bounding box center [849, 425] width 482 height 22
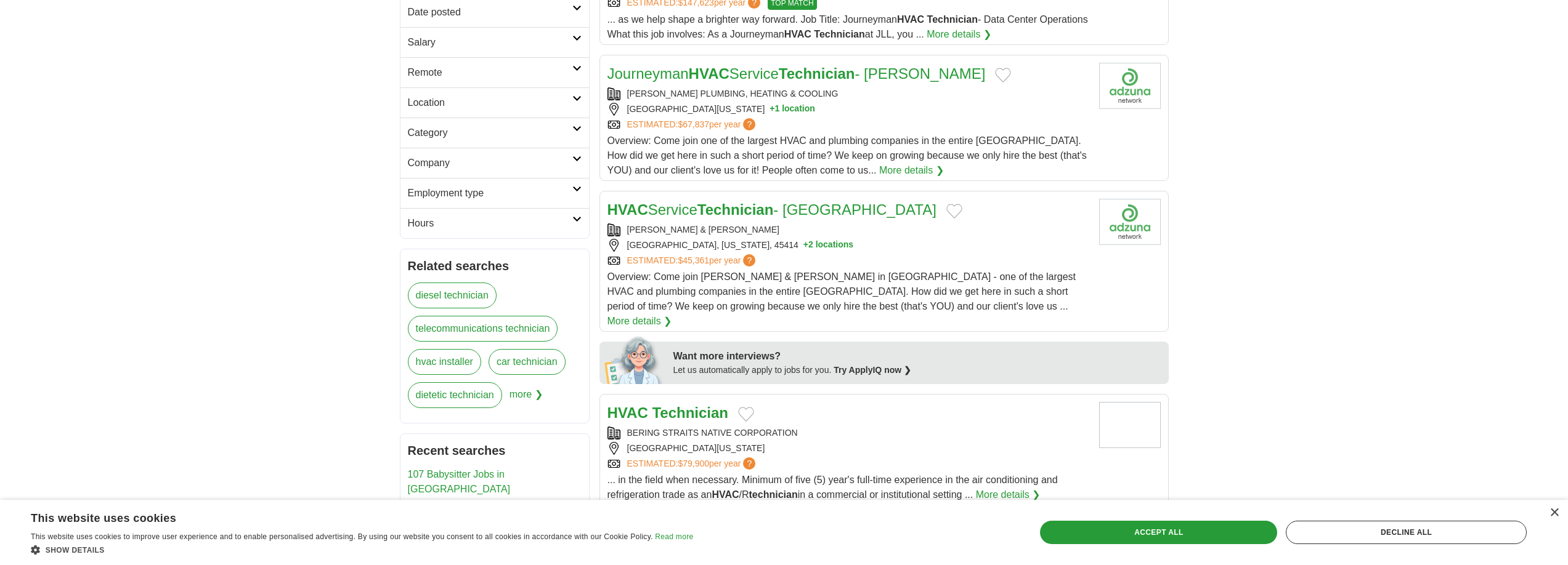
scroll to position [303, 0]
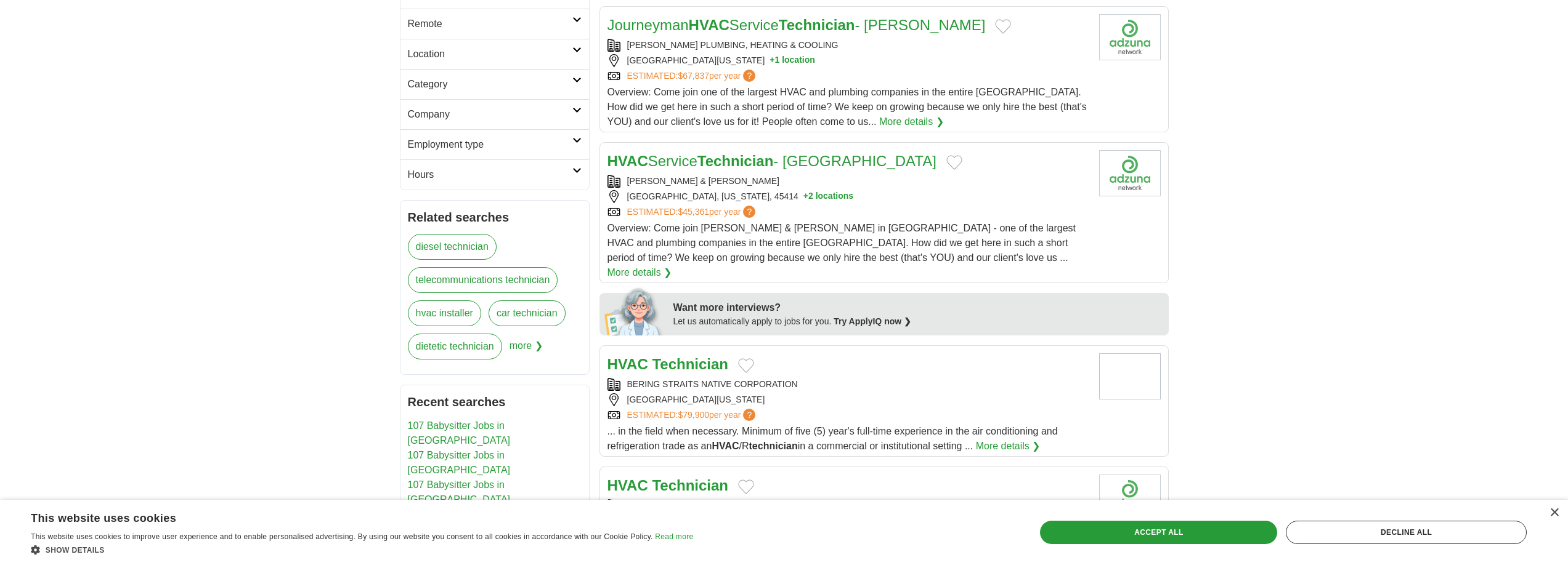
click at [942, 233] on span "Overview: Come join [PERSON_NAME] & [PERSON_NAME] in [GEOGRAPHIC_DATA] - one of…" at bounding box center [842, 243] width 469 height 40
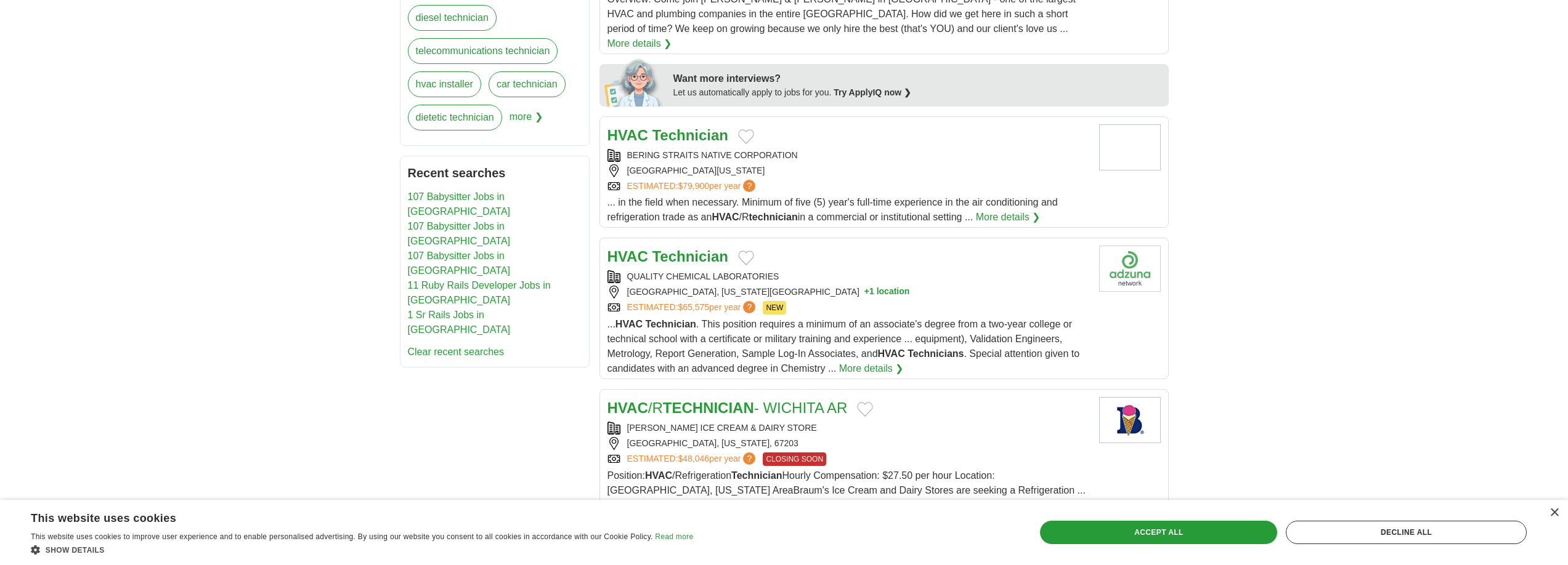
click at [862, 165] on div "[GEOGRAPHIC_DATA][US_STATE]" at bounding box center [849, 171] width 482 height 13
click at [878, 319] on span "... HVAC Technician . This position requires a minimum of an associate's degree…" at bounding box center [844, 346] width 473 height 55
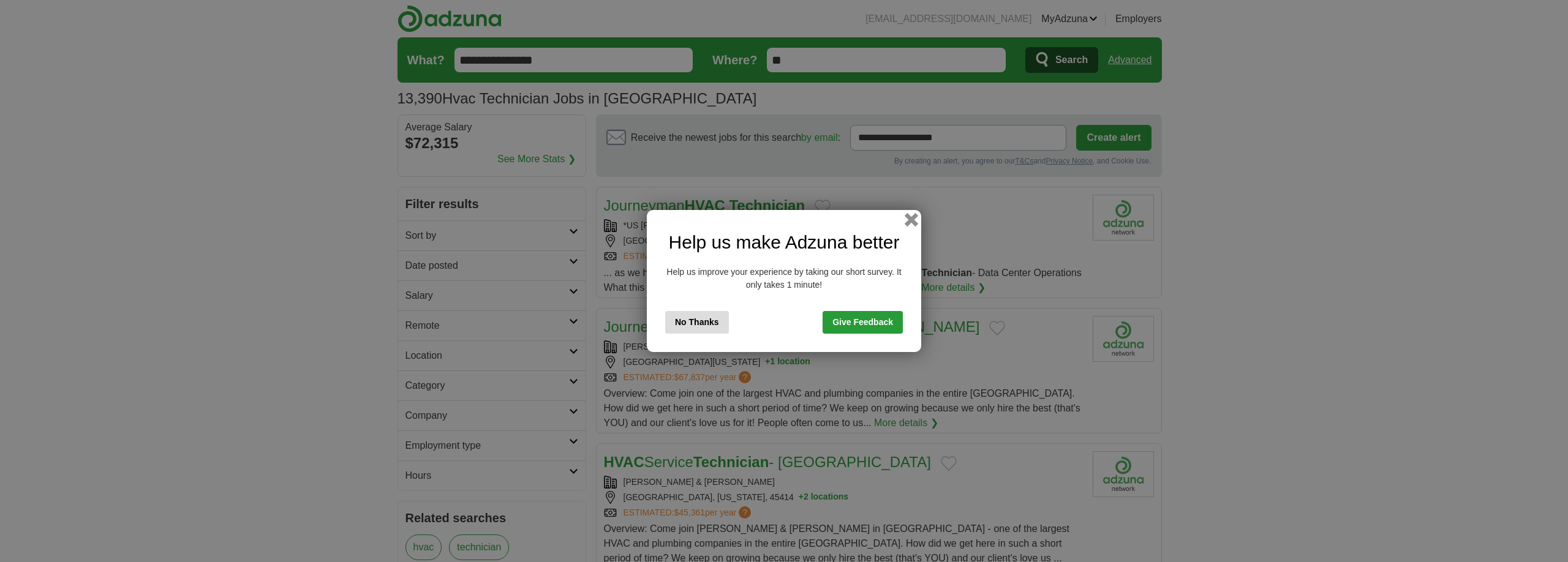
click at [905, 219] on button "button" at bounding box center [911, 220] width 14 height 14
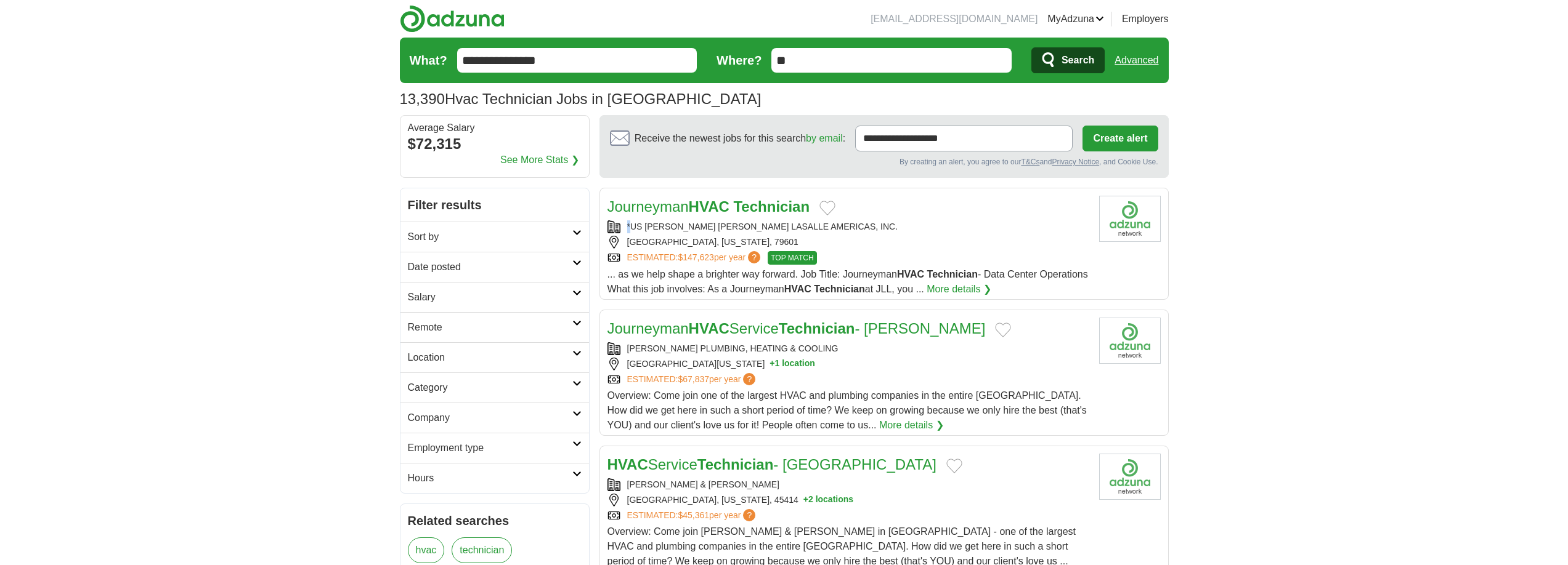
click at [910, 220] on div "*US [PERSON_NAME] [PERSON_NAME] LASALLE AMERICAS, INC." at bounding box center [849, 226] width 482 height 13
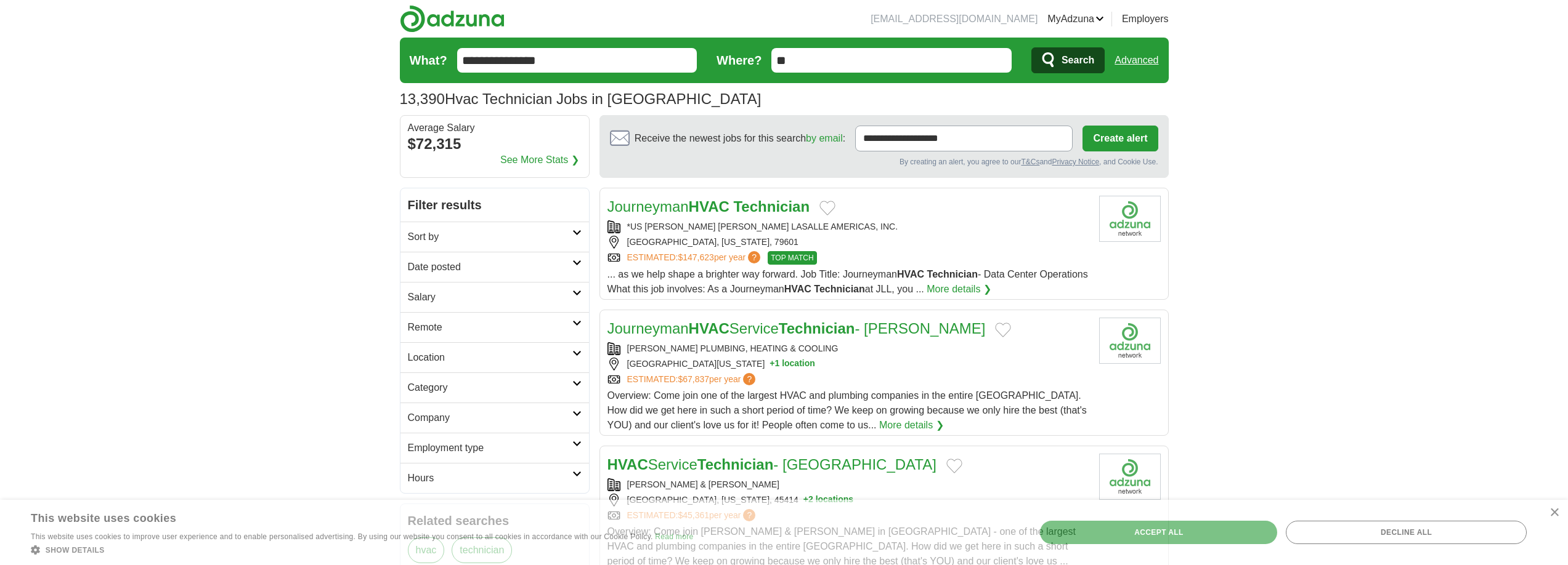
click at [881, 375] on div "ESTIMATED: $67,837 per year ?" at bounding box center [849, 379] width 482 height 13
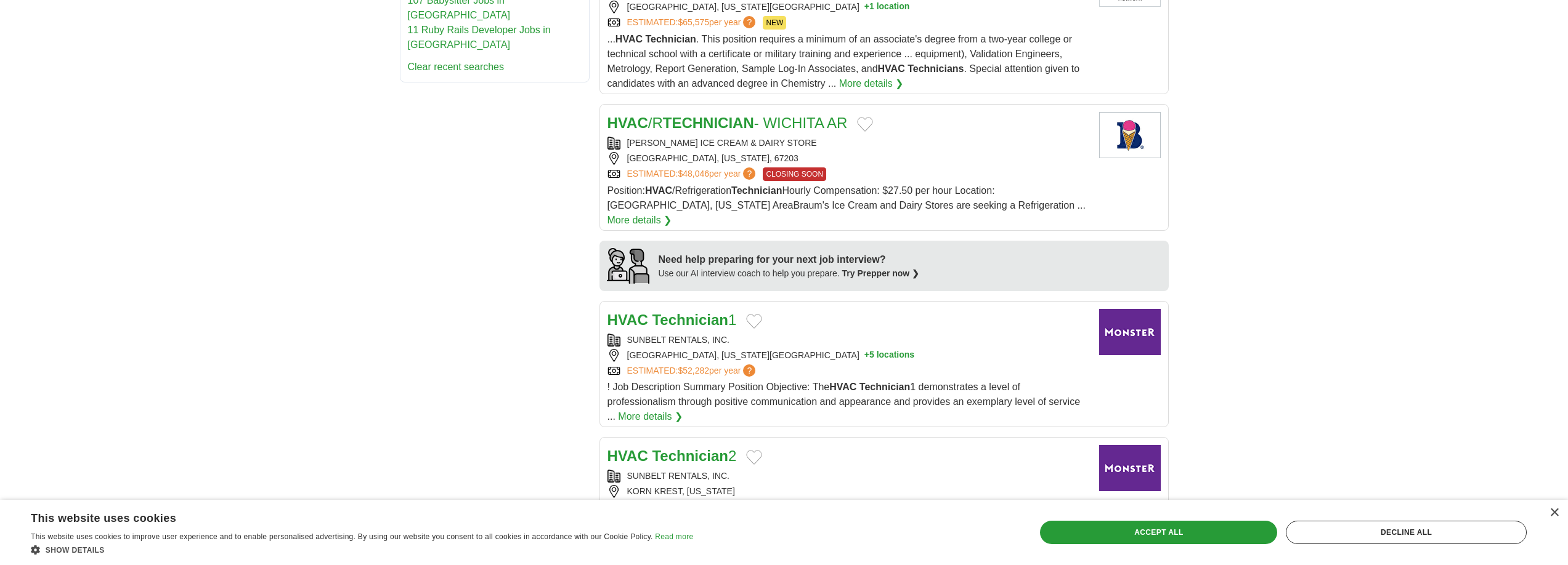
scroll to position [886, 0]
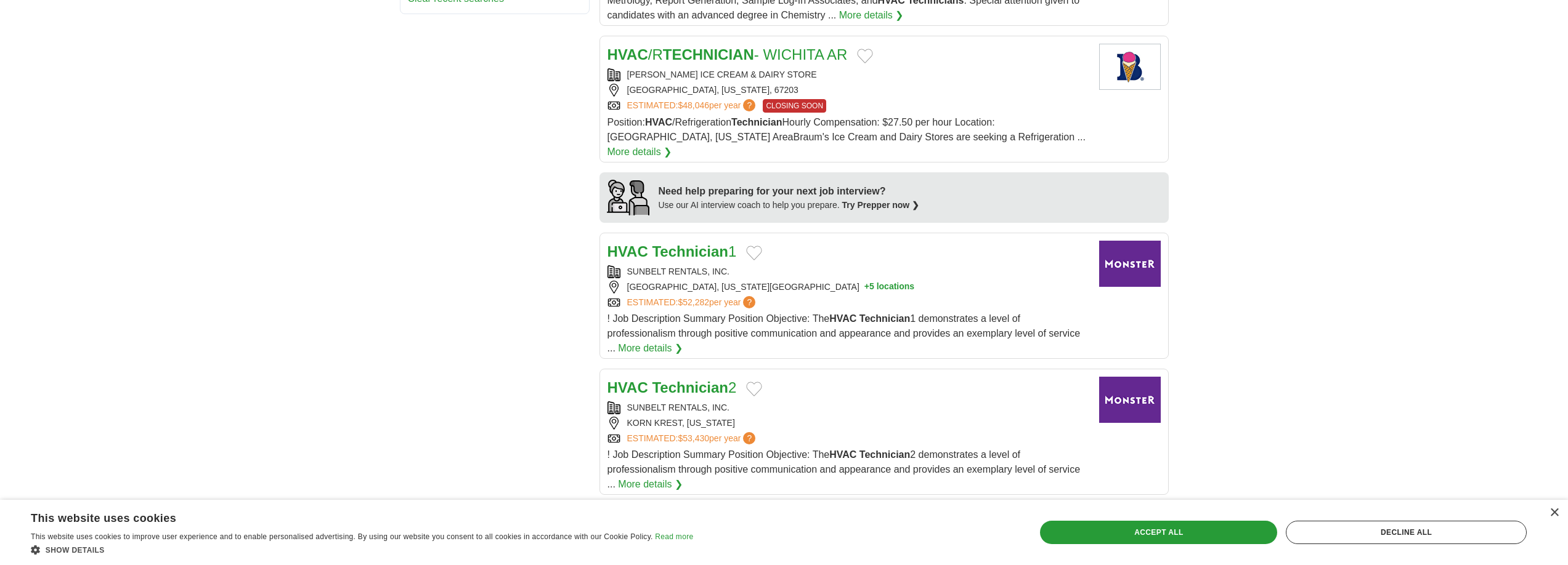
click at [856, 265] on div "SUNBELT RENTALS, INC." at bounding box center [849, 272] width 482 height 13
click at [903, 377] on div "HVAC Technician 2" at bounding box center [849, 388] width 482 height 22
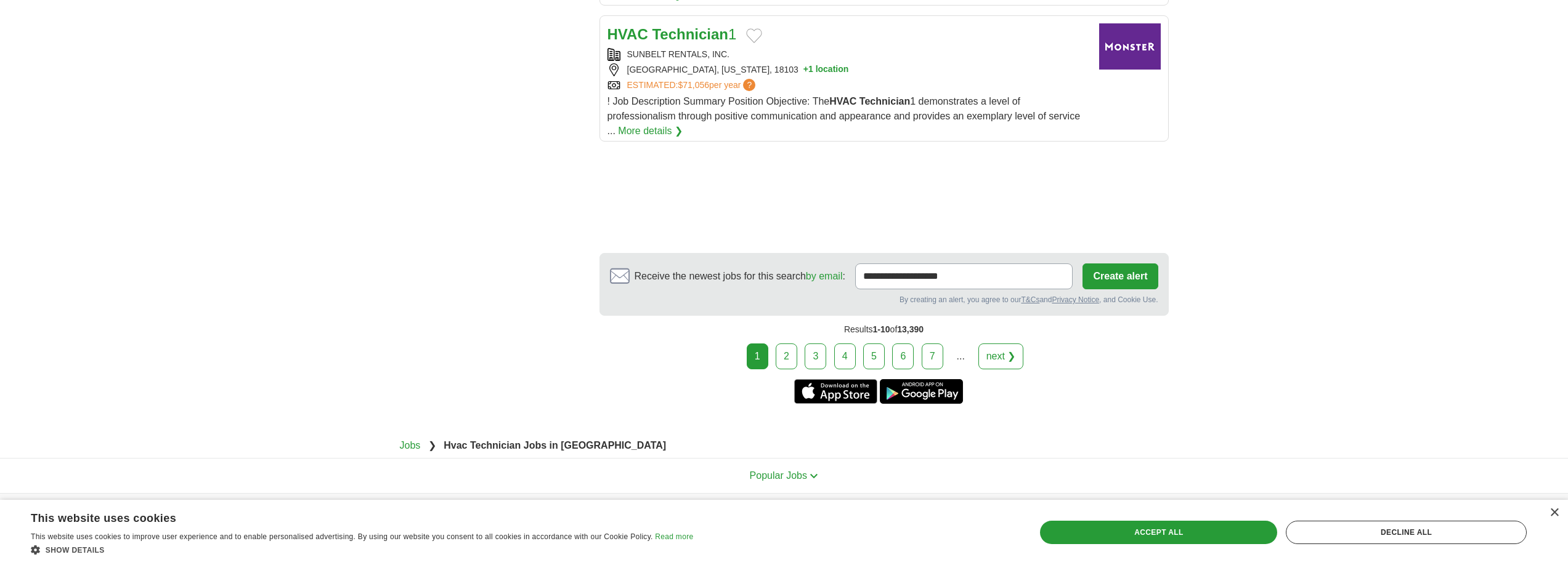
click at [864, 95] on div "! Job Description Summary Position Objective: The HVAC Technician 1 demonstrate…" at bounding box center [849, 116] width 482 height 44
click at [783, 344] on link "2" at bounding box center [786, 357] width 22 height 26
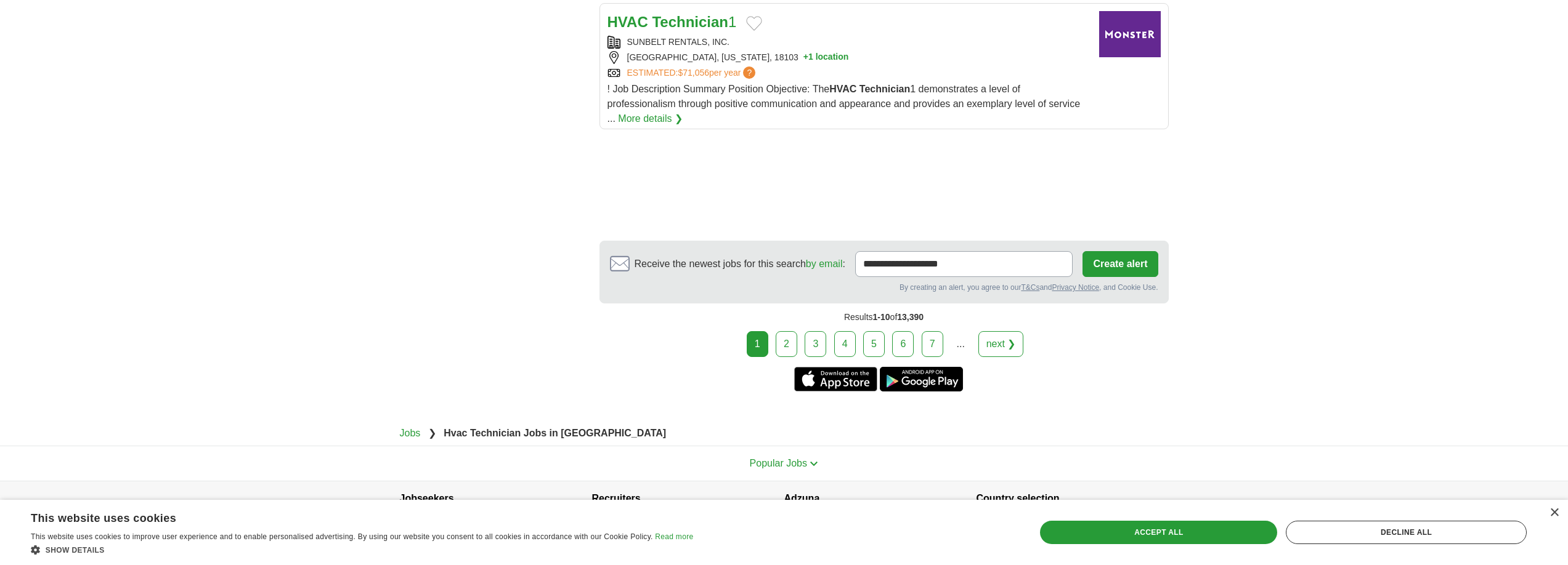
scroll to position [1536, 0]
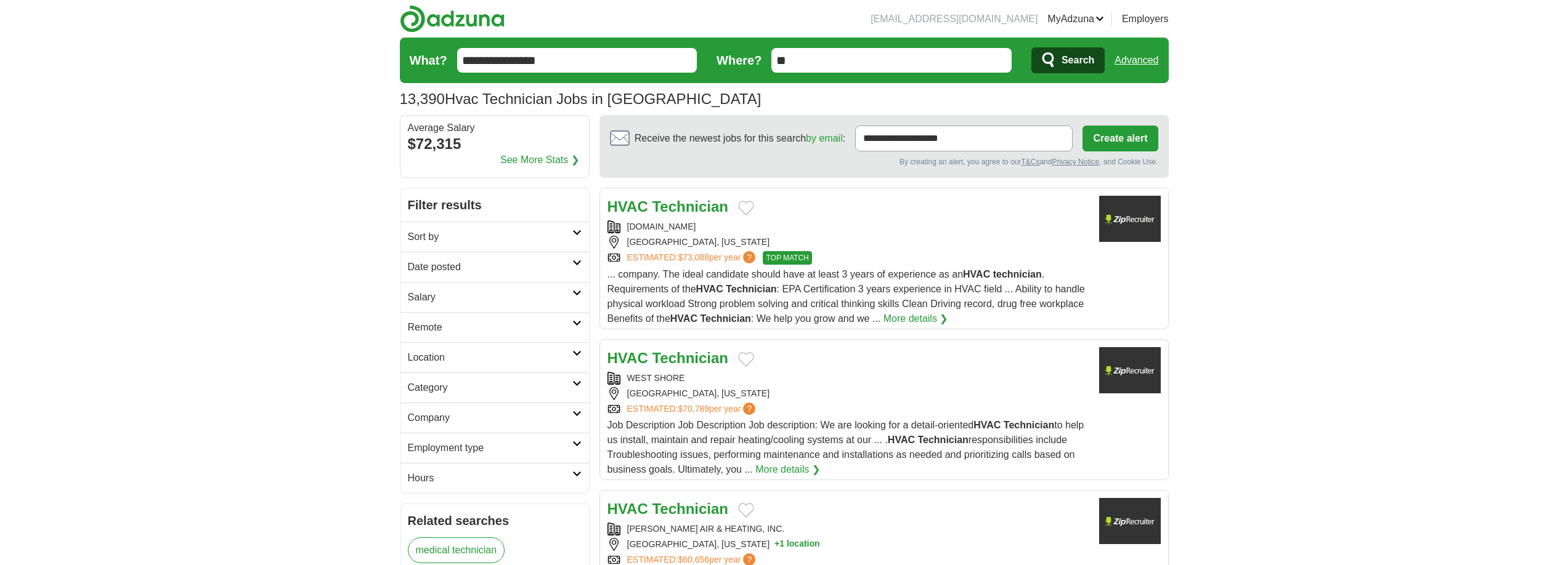
click at [840, 393] on div "[GEOGRAPHIC_DATA], [US_STATE]" at bounding box center [849, 394] width 482 height 13
click at [514, 161] on link "See More Stats ❯" at bounding box center [539, 160] width 79 height 14
